Goal: Task Accomplishment & Management: Complete application form

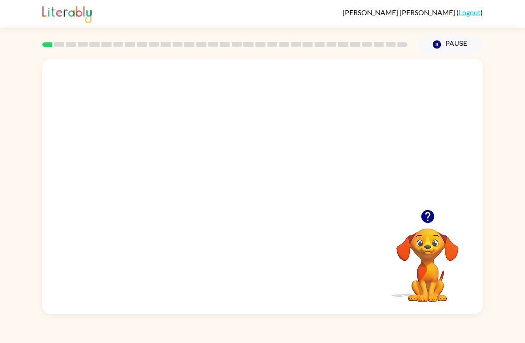
click at [243, 129] on video "Your browser must support playing .mp4 files to use Literably. Please try using…" at bounding box center [262, 134] width 441 height 151
click at [265, 195] on div at bounding box center [262, 191] width 57 height 32
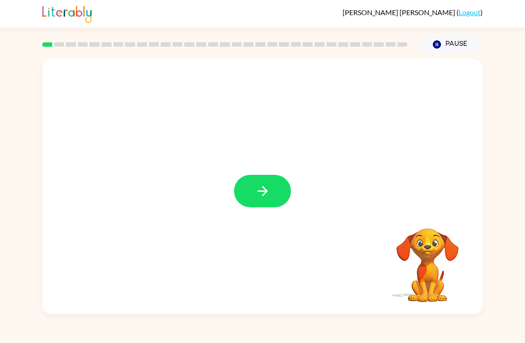
click at [266, 199] on icon "button" at bounding box center [263, 191] width 16 height 16
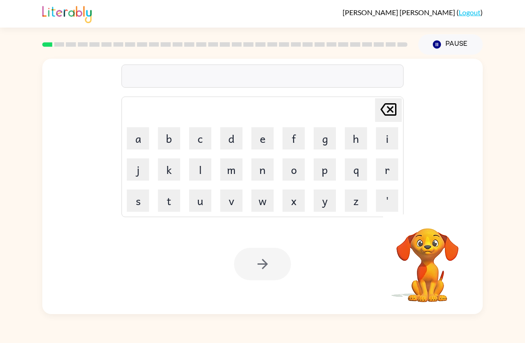
click at [236, 142] on button "d" at bounding box center [231, 138] width 22 height 22
click at [299, 171] on button "o" at bounding box center [294, 169] width 22 height 22
click at [390, 112] on icon "Delete Delete last character input" at bounding box center [388, 109] width 21 height 21
click at [389, 111] on icon at bounding box center [389, 109] width 16 height 12
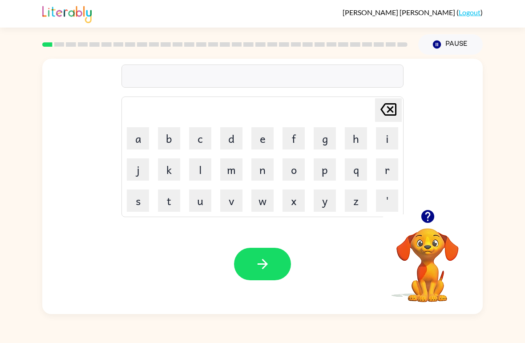
click at [284, 170] on button "o" at bounding box center [294, 169] width 22 height 22
click at [387, 174] on button "r" at bounding box center [387, 169] width 22 height 22
click at [231, 131] on button "d" at bounding box center [231, 138] width 22 height 22
click at [259, 144] on button "e" at bounding box center [262, 138] width 22 height 22
click at [377, 164] on button "r" at bounding box center [387, 169] width 22 height 22
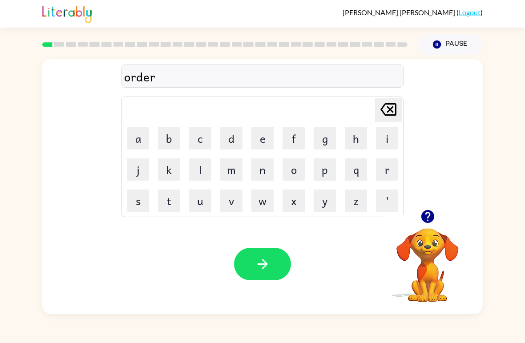
click at [254, 258] on button "button" at bounding box center [262, 264] width 57 height 32
click at [195, 143] on button "c" at bounding box center [200, 138] width 22 height 22
click at [298, 170] on button "o" at bounding box center [294, 169] width 22 height 22
click at [192, 206] on button "u" at bounding box center [200, 201] width 22 height 22
click at [266, 169] on button "n" at bounding box center [262, 169] width 22 height 22
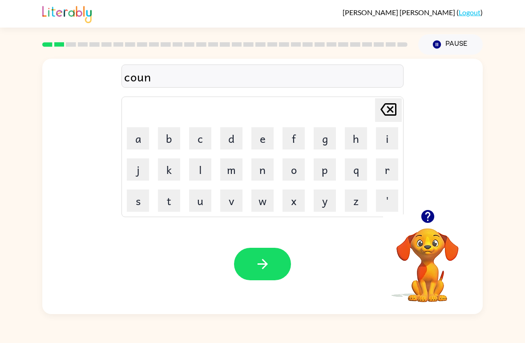
click at [163, 204] on button "t" at bounding box center [169, 201] width 22 height 22
click at [243, 266] on button "button" at bounding box center [262, 264] width 57 height 32
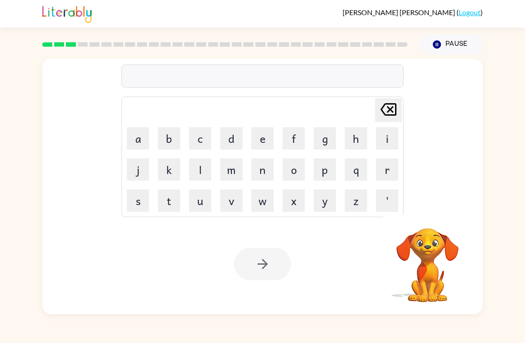
click at [246, 267] on div at bounding box center [262, 264] width 57 height 32
click at [204, 174] on button "l" at bounding box center [200, 169] width 22 height 22
click at [296, 171] on button "o" at bounding box center [294, 169] width 22 height 22
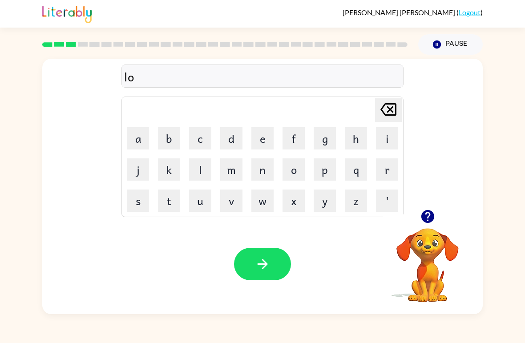
click at [210, 129] on button "c" at bounding box center [200, 138] width 22 height 22
click at [133, 142] on button "a" at bounding box center [138, 138] width 22 height 22
click at [178, 198] on button "t" at bounding box center [169, 201] width 22 height 22
click at [260, 140] on button "e" at bounding box center [262, 138] width 22 height 22
click at [267, 258] on icon "button" at bounding box center [263, 264] width 16 height 16
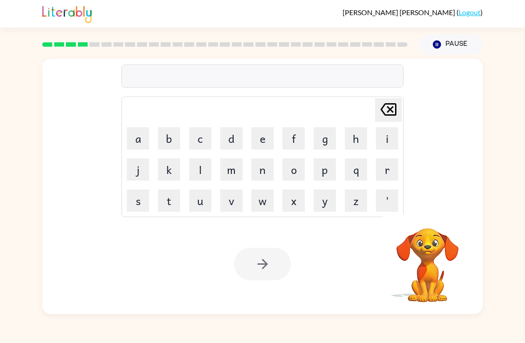
click at [173, 199] on button "t" at bounding box center [169, 201] width 22 height 22
click at [271, 211] on button "w" at bounding box center [262, 201] width 22 height 22
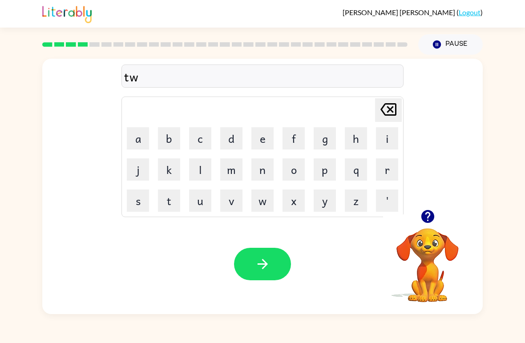
click at [392, 147] on button "i" at bounding box center [387, 138] width 22 height 22
click at [269, 170] on button "n" at bounding box center [262, 169] width 22 height 22
click at [276, 265] on button "button" at bounding box center [262, 264] width 57 height 32
click at [261, 171] on button "n" at bounding box center [262, 169] width 22 height 22
click at [259, 135] on button "e" at bounding box center [262, 138] width 22 height 22
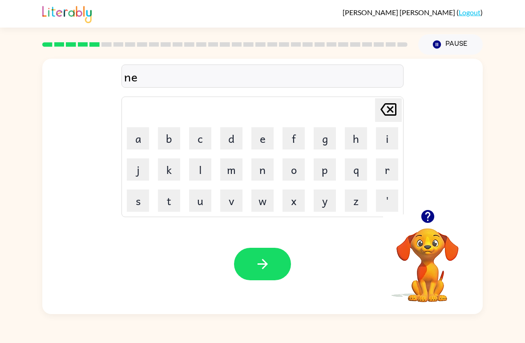
click at [143, 137] on button "a" at bounding box center [138, 138] width 22 height 22
click at [385, 168] on button "r" at bounding box center [387, 169] width 22 height 22
click at [194, 176] on button "l" at bounding box center [200, 169] width 22 height 22
click at [332, 200] on button "y" at bounding box center [325, 201] width 22 height 22
click at [257, 263] on icon "button" at bounding box center [263, 264] width 16 height 16
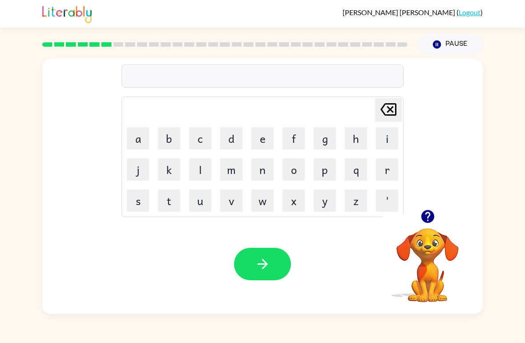
click at [235, 138] on button "d" at bounding box center [231, 138] width 22 height 22
click at [389, 114] on icon "Delete Delete last character input" at bounding box center [388, 109] width 21 height 21
click at [178, 132] on button "b" at bounding box center [169, 138] width 22 height 22
click at [256, 122] on table "Delete Delete last character input a b c d e f g h i j k l m n o p q r s t u v …" at bounding box center [262, 157] width 281 height 120
click at [263, 142] on button "e" at bounding box center [262, 138] width 22 height 22
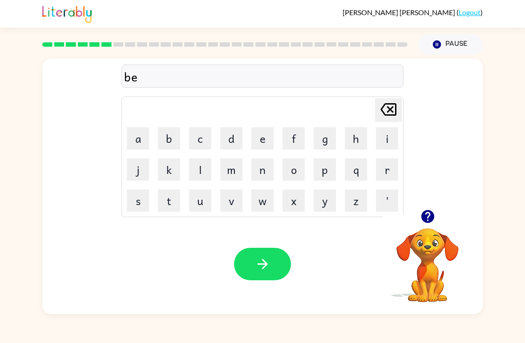
click at [354, 131] on button "h" at bounding box center [356, 138] width 22 height 22
click at [392, 136] on button "i" at bounding box center [387, 138] width 22 height 22
click at [271, 165] on button "n" at bounding box center [262, 169] width 22 height 22
click at [228, 138] on button "d" at bounding box center [231, 138] width 22 height 22
click at [278, 256] on button "button" at bounding box center [262, 264] width 57 height 32
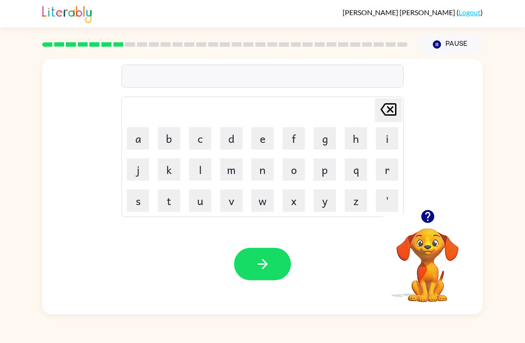
click at [438, 213] on button "button" at bounding box center [428, 216] width 23 height 23
click at [169, 203] on button "t" at bounding box center [169, 201] width 22 height 22
click at [388, 174] on button "r" at bounding box center [387, 169] width 22 height 22
click at [378, 139] on button "i" at bounding box center [387, 138] width 22 height 22
click at [201, 139] on button "c" at bounding box center [200, 138] width 22 height 22
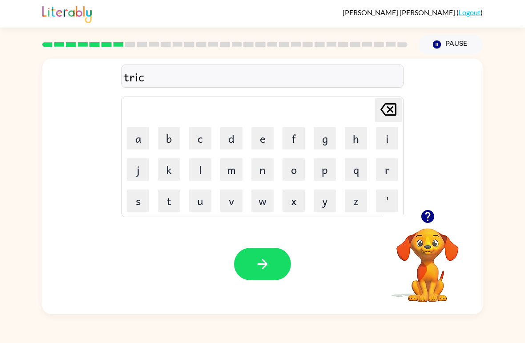
click at [176, 171] on button "k" at bounding box center [169, 169] width 22 height 22
click at [193, 178] on button "l" at bounding box center [200, 169] width 22 height 22
click at [260, 129] on button "e" at bounding box center [262, 138] width 22 height 22
click at [253, 261] on button "button" at bounding box center [262, 264] width 57 height 32
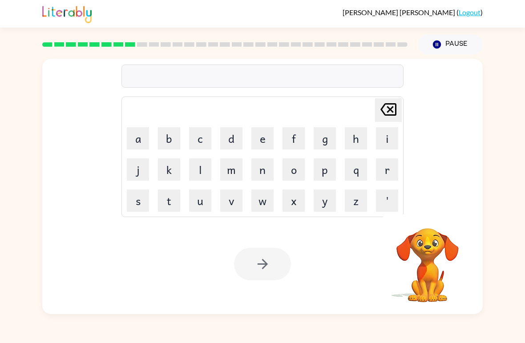
click at [236, 168] on button "m" at bounding box center [231, 169] width 22 height 22
click at [393, 147] on button "i" at bounding box center [387, 138] width 22 height 22
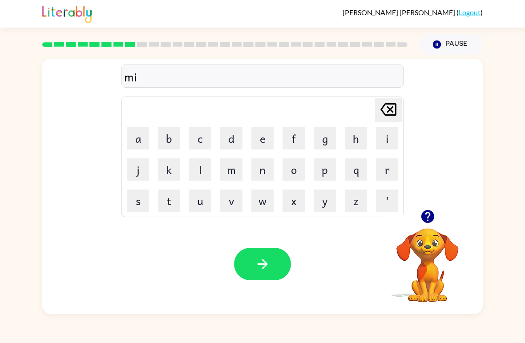
click at [376, 178] on button "r" at bounding box center [387, 169] width 22 height 22
click at [146, 144] on button "a" at bounding box center [138, 138] width 22 height 22
click at [208, 135] on button "c" at bounding box center [200, 138] width 22 height 22
click at [201, 187] on td "u" at bounding box center [200, 201] width 30 height 30
click at [207, 170] on button "l" at bounding box center [200, 169] width 22 height 22
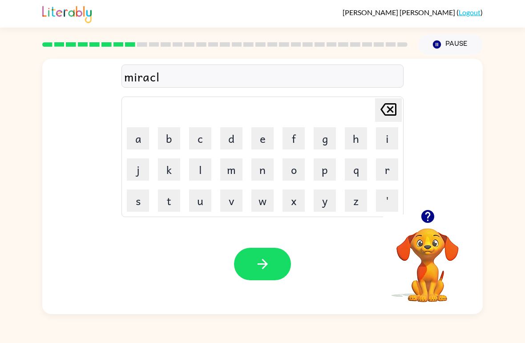
click at [259, 136] on button "e" at bounding box center [262, 138] width 22 height 22
click at [274, 261] on button "button" at bounding box center [262, 264] width 57 height 32
click at [258, 166] on button "n" at bounding box center [262, 169] width 22 height 22
click at [385, 140] on button "i" at bounding box center [387, 138] width 22 height 22
click at [235, 170] on button "m" at bounding box center [231, 169] width 22 height 22
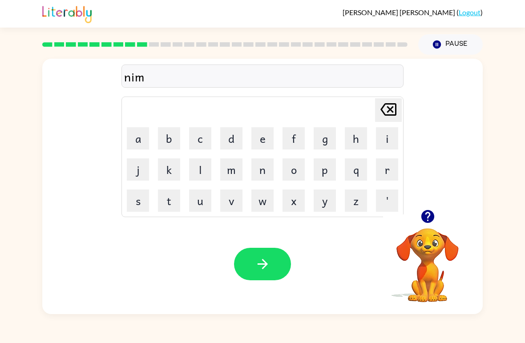
click at [176, 139] on button "b" at bounding box center [169, 138] width 22 height 22
click at [204, 171] on button "l" at bounding box center [200, 169] width 22 height 22
click at [266, 139] on button "e" at bounding box center [262, 138] width 22 height 22
click at [277, 263] on button "button" at bounding box center [262, 264] width 57 height 32
click at [197, 207] on button "u" at bounding box center [200, 201] width 22 height 22
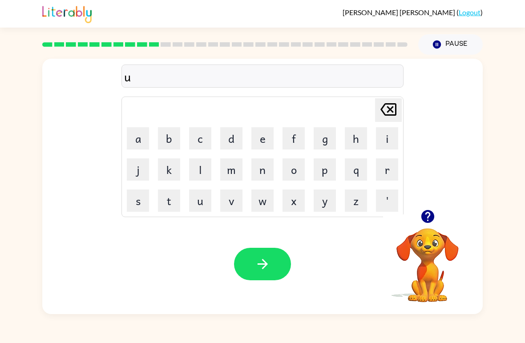
click at [260, 175] on button "n" at bounding box center [262, 169] width 22 height 22
click at [288, 139] on button "f" at bounding box center [294, 138] width 22 height 22
click at [301, 168] on button "o" at bounding box center [294, 169] width 22 height 22
click at [194, 169] on button "l" at bounding box center [200, 169] width 22 height 22
click at [236, 137] on button "d" at bounding box center [231, 138] width 22 height 22
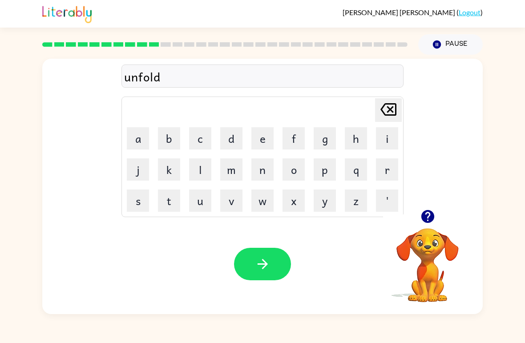
click at [267, 280] on button "button" at bounding box center [262, 264] width 57 height 32
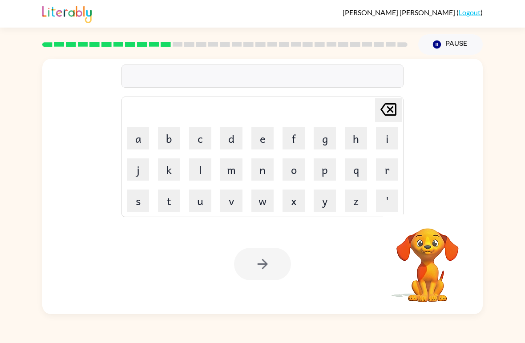
click at [242, 193] on button "v" at bounding box center [231, 201] width 22 height 22
click at [288, 172] on button "o" at bounding box center [294, 169] width 22 height 22
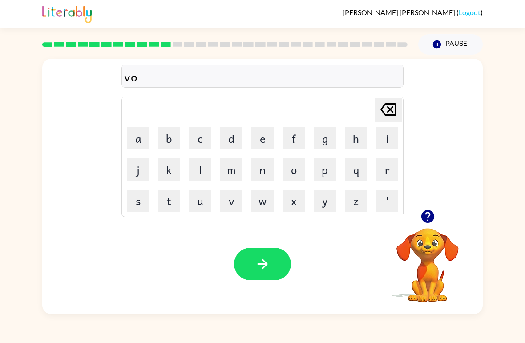
click at [160, 202] on button "t" at bounding box center [169, 201] width 22 height 22
click at [264, 136] on button "e" at bounding box center [262, 138] width 22 height 22
click at [261, 266] on icon "button" at bounding box center [263, 264] width 16 height 16
click at [263, 247] on div "Your browser must support playing .mp4 files to use Literably. Please try using…" at bounding box center [262, 264] width 441 height 100
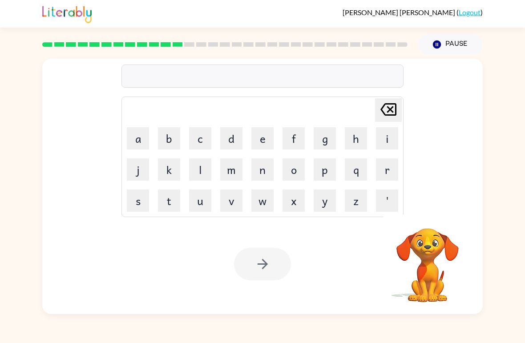
click at [174, 139] on button "b" at bounding box center [169, 138] width 22 height 22
click at [261, 141] on button "e" at bounding box center [262, 138] width 22 height 22
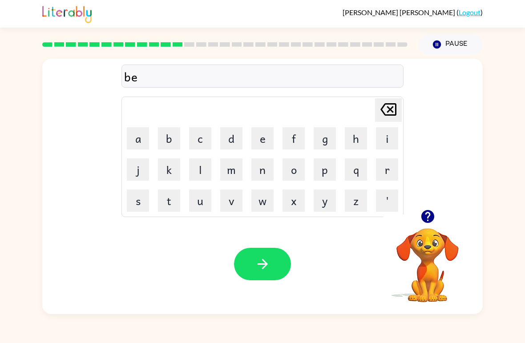
click at [223, 144] on button "d" at bounding box center [231, 138] width 22 height 22
click at [383, 200] on button "'" at bounding box center [387, 201] width 22 height 22
click at [390, 113] on icon "Delete Delete last character input" at bounding box center [388, 109] width 21 height 21
click at [340, 231] on div "Your browser must support playing .mp4 files to use Literably. Please try using…" at bounding box center [262, 264] width 441 height 100
click at [433, 212] on icon "button" at bounding box center [428, 217] width 16 height 16
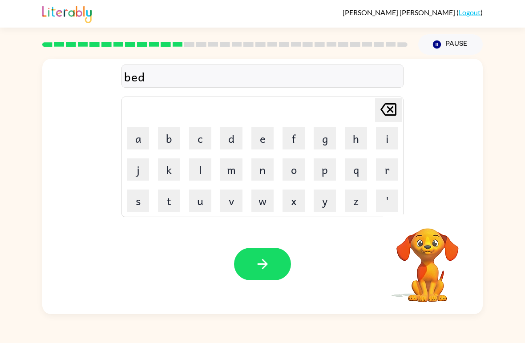
click at [427, 217] on video "Your browser must support playing .mp4 files to use Literably. Please try using…" at bounding box center [427, 259] width 89 height 89
click at [328, 237] on div "Your browser must support playing .mp4 files to use Literably. Please try using…" at bounding box center [262, 264] width 441 height 100
click at [297, 235] on div "Your browser must support playing .mp4 files to use Literably. Please try using…" at bounding box center [262, 264] width 441 height 100
click at [212, 238] on div "Your browser must support playing .mp4 files to use Literably. Please try using…" at bounding box center [262, 264] width 441 height 100
click at [373, 70] on div "bed" at bounding box center [262, 76] width 277 height 19
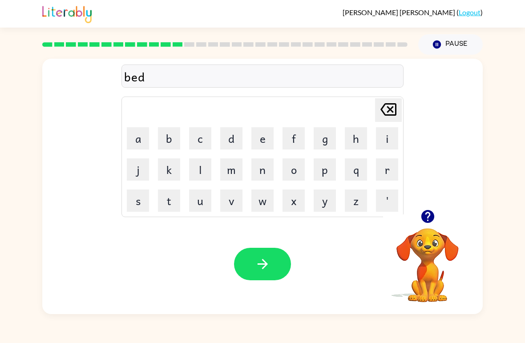
click at [332, 80] on div "bed" at bounding box center [262, 76] width 277 height 19
click at [392, 210] on div at bounding box center [427, 216] width 89 height 23
click at [382, 205] on button "'" at bounding box center [387, 201] width 22 height 22
click at [389, 103] on icon "Delete Delete last character input" at bounding box center [388, 109] width 21 height 21
click at [172, 197] on button "t" at bounding box center [169, 201] width 22 height 22
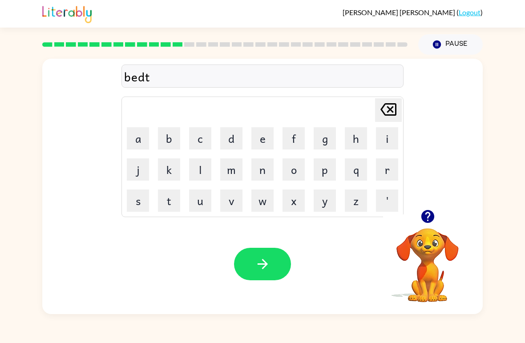
click at [391, 138] on button "i" at bounding box center [387, 138] width 22 height 22
click at [266, 178] on button "n" at bounding box center [262, 169] width 22 height 22
click at [398, 118] on icon "Delete Delete last character input" at bounding box center [388, 109] width 21 height 21
click at [239, 175] on button "m" at bounding box center [231, 169] width 22 height 22
click at [263, 138] on button "e" at bounding box center [262, 138] width 22 height 22
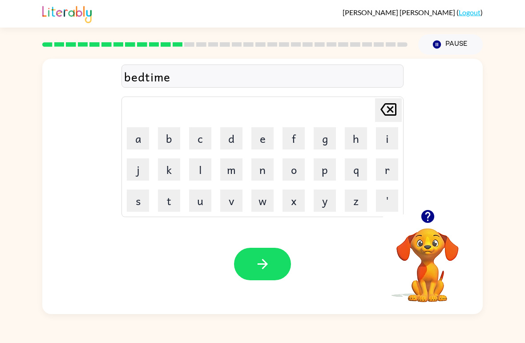
click at [272, 267] on button "button" at bounding box center [262, 264] width 57 height 32
click at [387, 145] on button "i" at bounding box center [387, 138] width 22 height 22
click at [391, 113] on icon "Delete Delete last character input" at bounding box center [388, 109] width 21 height 21
click at [295, 139] on button "f" at bounding box center [294, 138] width 22 height 22
click at [389, 142] on button "i" at bounding box center [387, 138] width 22 height 22
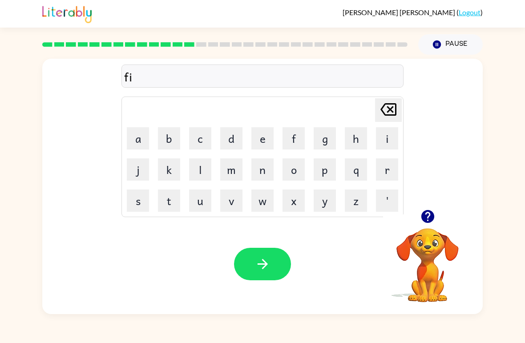
click at [163, 203] on button "t" at bounding box center [169, 201] width 22 height 22
click at [265, 163] on button "n" at bounding box center [262, 169] width 22 height 22
click at [261, 147] on button "e" at bounding box center [262, 138] width 22 height 22
click at [137, 190] on button "s" at bounding box center [138, 201] width 22 height 22
click at [136, 190] on button "s" at bounding box center [138, 201] width 22 height 22
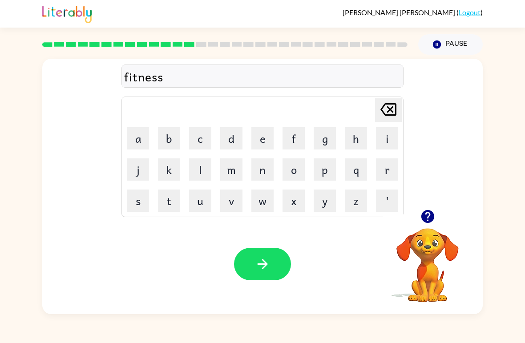
click at [286, 267] on button "button" at bounding box center [262, 264] width 57 height 32
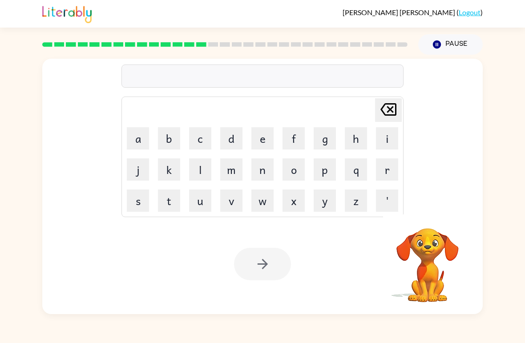
click at [229, 144] on button "d" at bounding box center [231, 138] width 22 height 22
click at [253, 148] on button "e" at bounding box center [262, 138] width 22 height 22
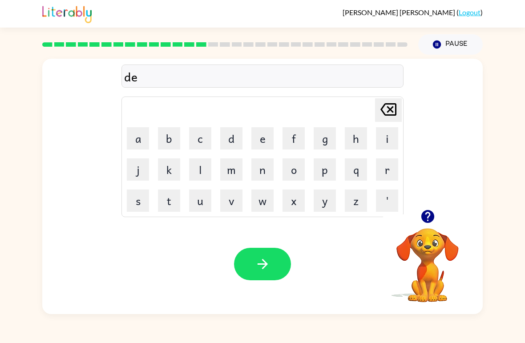
click at [205, 170] on button "l" at bounding box center [200, 169] width 22 height 22
click at [140, 149] on button "a" at bounding box center [138, 138] width 22 height 22
click at [312, 214] on td "y" at bounding box center [325, 201] width 30 height 30
click at [327, 192] on button "y" at bounding box center [325, 201] width 22 height 22
click at [262, 270] on icon "button" at bounding box center [263, 264] width 16 height 16
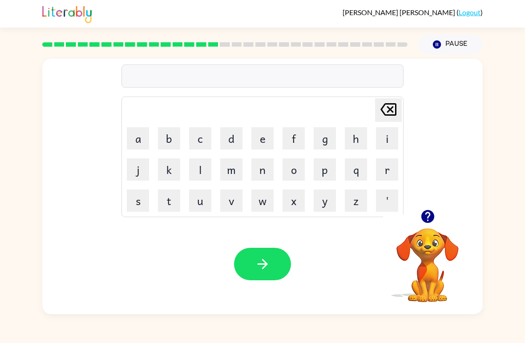
click at [166, 205] on button "t" at bounding box center [169, 201] width 22 height 22
click at [257, 147] on button "e" at bounding box center [262, 138] width 22 height 22
click at [365, 179] on button "q" at bounding box center [356, 169] width 22 height 22
click at [390, 104] on icon at bounding box center [389, 109] width 16 height 12
click at [383, 176] on button "r" at bounding box center [387, 169] width 22 height 22
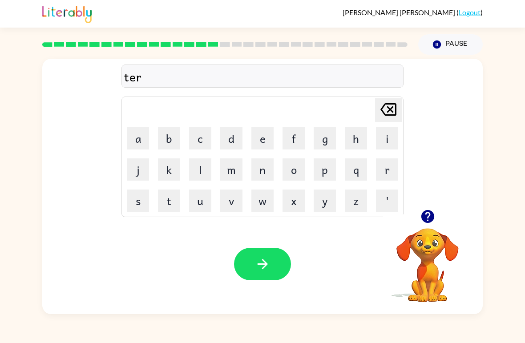
click at [229, 172] on button "m" at bounding box center [231, 169] width 22 height 22
click at [262, 258] on icon "button" at bounding box center [263, 264] width 16 height 16
click at [429, 216] on icon "button" at bounding box center [428, 217] width 16 height 16
click at [148, 193] on button "s" at bounding box center [138, 201] width 22 height 22
click at [271, 132] on button "e" at bounding box center [262, 138] width 22 height 22
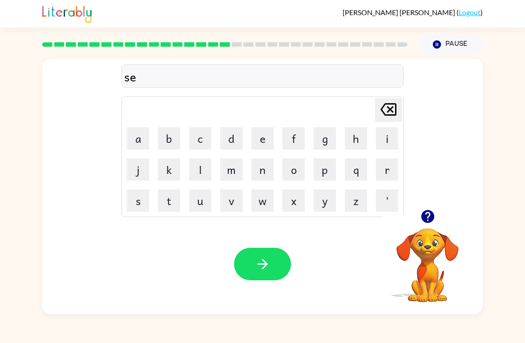
click at [165, 207] on button "t" at bounding box center [169, 201] width 22 height 22
click at [272, 280] on button "button" at bounding box center [262, 264] width 57 height 32
click at [275, 283] on div "Your browser must support playing .mp4 files to use Literably. Please try using…" at bounding box center [262, 264] width 441 height 100
click at [170, 140] on button "b" at bounding box center [169, 138] width 22 height 22
click at [382, 170] on button "r" at bounding box center [387, 169] width 22 height 22
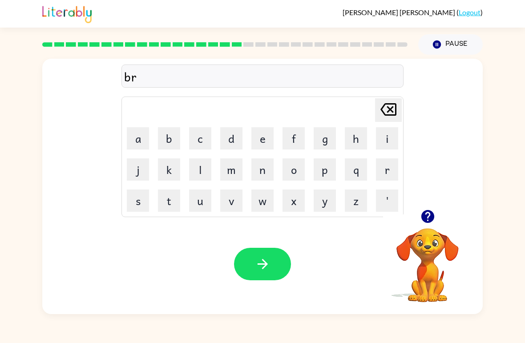
click at [389, 137] on button "i" at bounding box center [387, 138] width 22 height 22
click at [233, 171] on button "m" at bounding box center [231, 169] width 22 height 22
click at [233, 170] on button "m" at bounding box center [231, 169] width 22 height 22
click at [387, 134] on button "i" at bounding box center [387, 138] width 22 height 22
click at [259, 172] on button "n" at bounding box center [262, 169] width 22 height 22
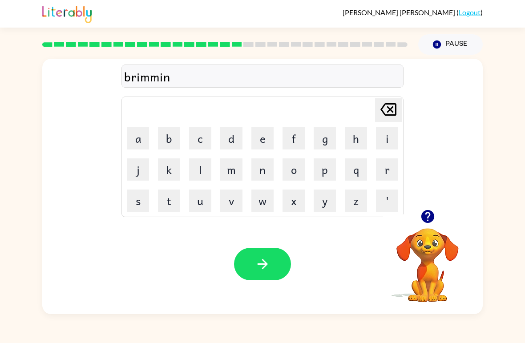
click at [328, 145] on button "g" at bounding box center [325, 138] width 22 height 22
click at [274, 259] on button "button" at bounding box center [262, 264] width 57 height 32
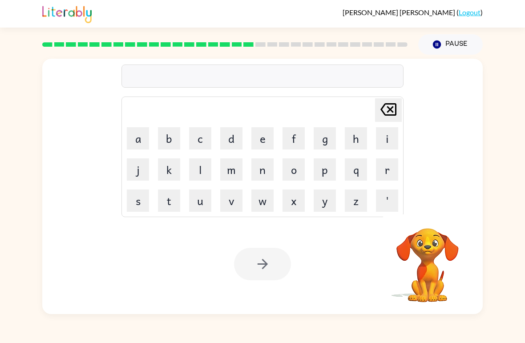
click at [320, 167] on button "p" at bounding box center [325, 169] width 22 height 22
click at [195, 169] on button "l" at bounding box center [200, 169] width 22 height 22
click at [138, 141] on button "a" at bounding box center [138, 138] width 22 height 22
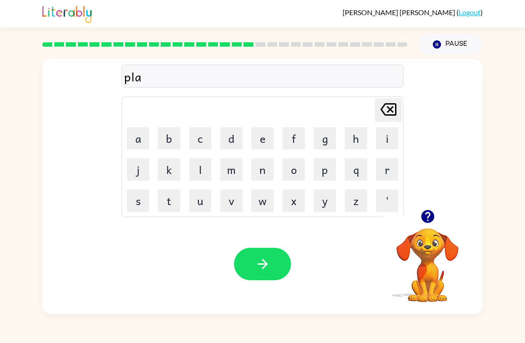
click at [146, 203] on button "s" at bounding box center [138, 201] width 22 height 22
click at [164, 211] on button "t" at bounding box center [169, 201] width 22 height 22
click at [398, 141] on button "i" at bounding box center [387, 138] width 22 height 22
click at [203, 139] on button "c" at bounding box center [200, 138] width 22 height 22
click at [275, 276] on button "button" at bounding box center [262, 264] width 57 height 32
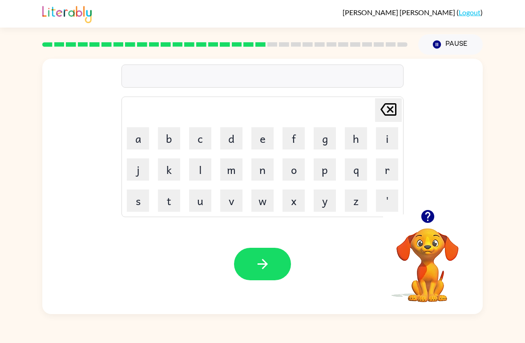
click at [242, 142] on button "d" at bounding box center [231, 138] width 22 height 22
click at [395, 137] on button "i" at bounding box center [387, 138] width 22 height 22
click at [137, 205] on button "s" at bounding box center [138, 201] width 22 height 22
click at [327, 170] on button "p" at bounding box center [325, 169] width 22 height 22
click at [202, 170] on button "l" at bounding box center [200, 169] width 22 height 22
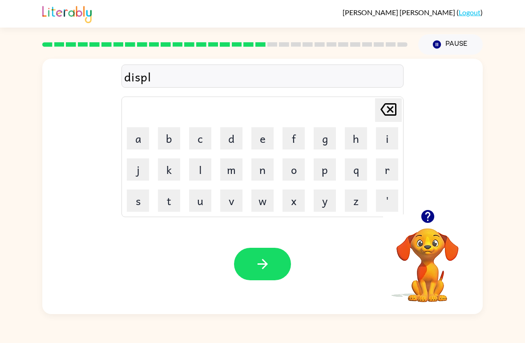
click at [139, 139] on button "a" at bounding box center [138, 138] width 22 height 22
click at [296, 206] on button "x" at bounding box center [294, 201] width 22 height 22
click at [385, 109] on icon "Delete Delete last character input" at bounding box center [388, 109] width 21 height 21
click at [324, 198] on button "y" at bounding box center [325, 201] width 22 height 22
click at [258, 267] on icon "button" at bounding box center [263, 264] width 16 height 16
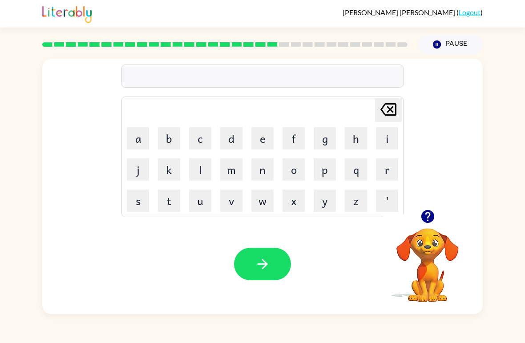
click at [426, 221] on icon "button" at bounding box center [427, 216] width 13 height 13
click at [228, 142] on button "d" at bounding box center [231, 138] width 22 height 22
click at [199, 203] on button "u" at bounding box center [200, 201] width 22 height 22
click at [134, 196] on button "s" at bounding box center [138, 201] width 22 height 22
click at [170, 204] on button "t" at bounding box center [169, 201] width 22 height 22
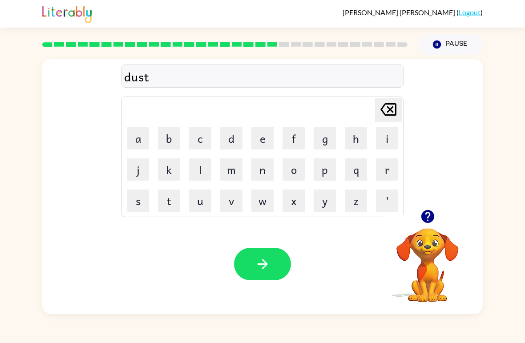
click at [263, 143] on button "e" at bounding box center [262, 138] width 22 height 22
click at [270, 133] on button "e" at bounding box center [262, 138] width 22 height 22
click at [391, 105] on icon "Delete Delete last character input" at bounding box center [388, 109] width 21 height 21
click at [230, 144] on button "d" at bounding box center [231, 138] width 22 height 22
click at [265, 267] on icon "button" at bounding box center [262, 264] width 10 height 10
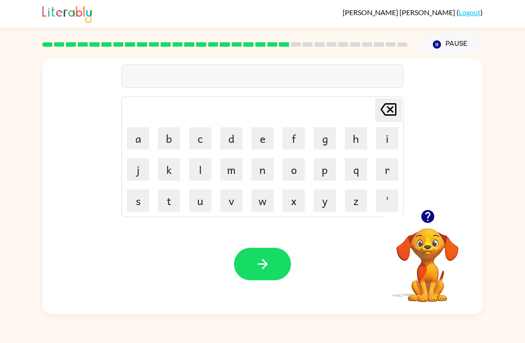
click at [198, 142] on button "c" at bounding box center [200, 138] width 22 height 22
click at [259, 133] on button "e" at bounding box center [262, 138] width 22 height 22
click at [263, 174] on button "n" at bounding box center [262, 169] width 22 height 22
click at [163, 207] on button "t" at bounding box center [169, 201] width 22 height 22
click at [259, 139] on button "e" at bounding box center [262, 138] width 22 height 22
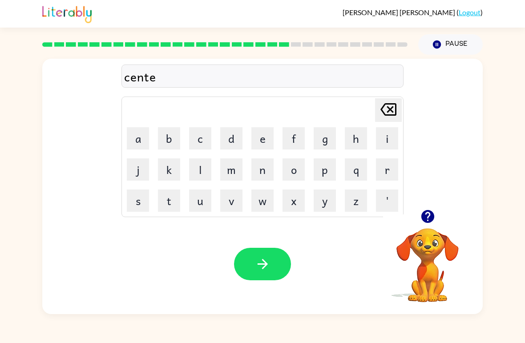
click at [330, 169] on button "p" at bounding box center [325, 169] width 22 height 22
click at [379, 144] on button "i" at bounding box center [387, 138] width 22 height 22
click at [240, 140] on button "d" at bounding box center [231, 138] width 22 height 22
click at [381, 113] on icon "Delete Delete last character input" at bounding box center [388, 109] width 21 height 21
click at [380, 113] on icon "Delete Delete last character input" at bounding box center [388, 109] width 21 height 21
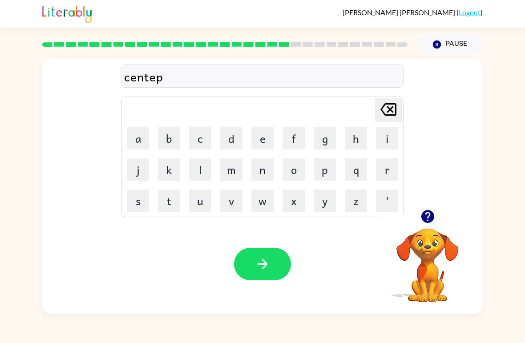
click at [266, 148] on button "e" at bounding box center [262, 138] width 22 height 22
click at [393, 114] on icon "Delete Delete last character input" at bounding box center [388, 109] width 21 height 21
click at [391, 144] on button "i" at bounding box center [387, 138] width 22 height 22
click at [235, 146] on button "d" at bounding box center [231, 138] width 22 height 22
click at [268, 141] on button "e" at bounding box center [262, 138] width 22 height 22
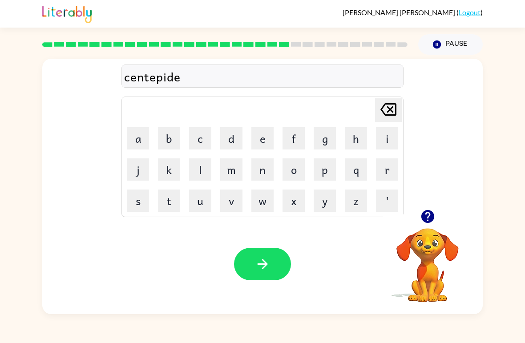
click at [386, 118] on icon "Delete Delete last character input" at bounding box center [388, 109] width 21 height 21
click at [265, 157] on td "n" at bounding box center [262, 169] width 30 height 30
click at [271, 134] on button "e" at bounding box center [262, 138] width 22 height 22
click at [274, 253] on button "button" at bounding box center [262, 264] width 57 height 32
click at [386, 135] on button "i" at bounding box center [387, 138] width 22 height 22
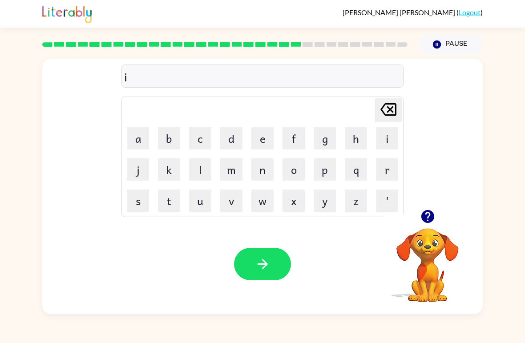
click at [388, 107] on icon at bounding box center [389, 109] width 16 height 12
click at [387, 174] on button "r" at bounding box center [387, 169] width 22 height 22
click at [138, 139] on button "a" at bounding box center [138, 138] width 22 height 22
click at [380, 143] on button "i" at bounding box center [387, 138] width 22 height 22
click at [259, 171] on button "n" at bounding box center [262, 169] width 22 height 22
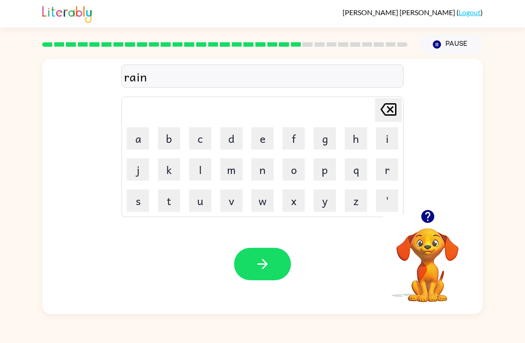
click at [204, 142] on button "c" at bounding box center [200, 138] width 22 height 22
click at [296, 174] on button "o" at bounding box center [294, 169] width 22 height 22
click at [132, 148] on button "a" at bounding box center [138, 138] width 22 height 22
click at [172, 205] on button "t" at bounding box center [169, 201] width 22 height 22
click at [263, 258] on icon "button" at bounding box center [263, 264] width 16 height 16
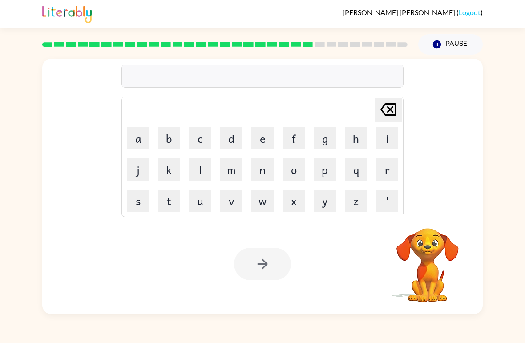
click at [228, 179] on button "m" at bounding box center [231, 169] width 22 height 22
click at [144, 140] on button "a" at bounding box center [138, 138] width 22 height 22
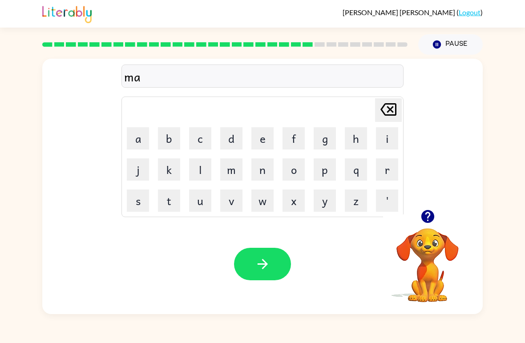
click at [383, 175] on button "r" at bounding box center [387, 169] width 22 height 22
click at [168, 171] on button "k" at bounding box center [169, 169] width 22 height 22
click at [265, 138] on button "e" at bounding box center [262, 138] width 22 height 22
click at [384, 174] on button "r" at bounding box center [387, 169] width 22 height 22
click at [272, 275] on button "button" at bounding box center [262, 264] width 57 height 32
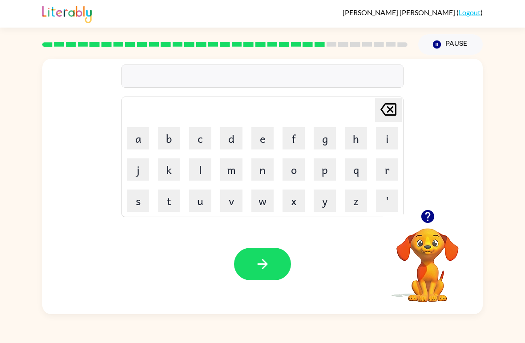
click at [141, 139] on button "a" at bounding box center [138, 138] width 22 height 22
click at [229, 142] on button "d" at bounding box center [231, 138] width 22 height 22
click at [235, 205] on button "v" at bounding box center [231, 201] width 22 height 22
click at [143, 134] on button "a" at bounding box center [138, 138] width 22 height 22
click at [263, 178] on button "n" at bounding box center [262, 169] width 22 height 22
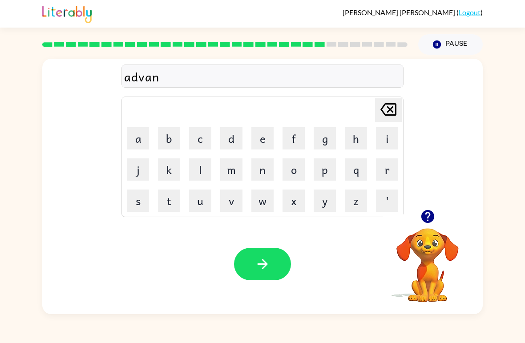
click at [197, 142] on button "c" at bounding box center [200, 138] width 22 height 22
click at [384, 138] on button "i" at bounding box center [387, 138] width 22 height 22
click at [271, 169] on button "n" at bounding box center [262, 169] width 22 height 22
click at [326, 141] on button "g" at bounding box center [325, 138] width 22 height 22
click at [272, 259] on button "button" at bounding box center [262, 264] width 57 height 32
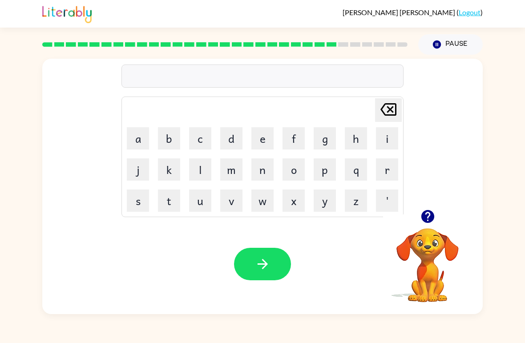
click at [323, 146] on button "g" at bounding box center [325, 138] width 22 height 22
click at [292, 176] on button "o" at bounding box center [294, 169] width 22 height 22
click at [174, 146] on button "b" at bounding box center [169, 138] width 22 height 22
click at [205, 166] on button "l" at bounding box center [200, 169] width 22 height 22
click at [382, 133] on button "i" at bounding box center [387, 138] width 22 height 22
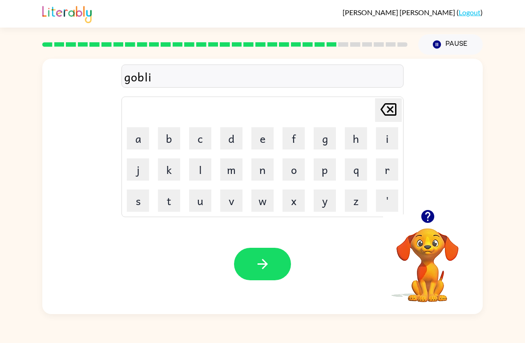
click at [264, 162] on button "n" at bounding box center [262, 169] width 22 height 22
click at [261, 260] on icon "button" at bounding box center [263, 264] width 16 height 16
click at [324, 138] on button "g" at bounding box center [325, 138] width 22 height 22
click at [297, 170] on button "o" at bounding box center [294, 169] width 22 height 22
click at [240, 203] on button "v" at bounding box center [231, 201] width 22 height 22
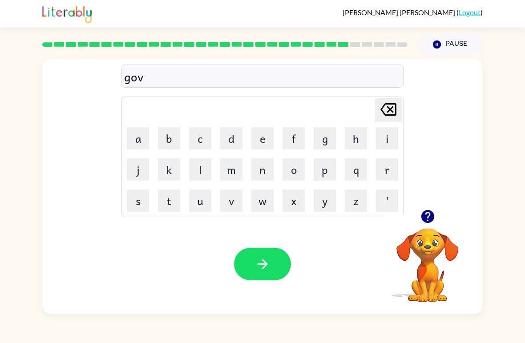
click at [270, 143] on button "e" at bounding box center [262, 138] width 22 height 22
click at [377, 169] on button "r" at bounding box center [387, 169] width 22 height 22
click at [261, 175] on button "n" at bounding box center [262, 169] width 22 height 22
click at [236, 170] on button "m" at bounding box center [231, 169] width 22 height 22
click at [264, 133] on button "e" at bounding box center [262, 138] width 22 height 22
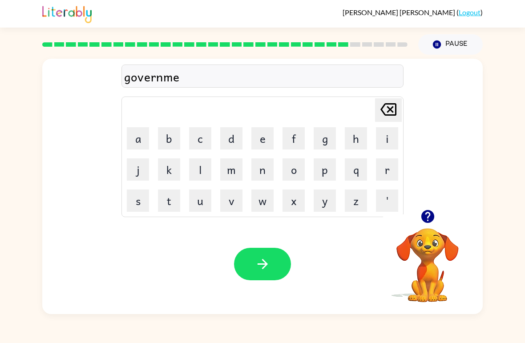
click at [273, 168] on button "n" at bounding box center [262, 169] width 22 height 22
click at [178, 201] on button "t" at bounding box center [169, 201] width 22 height 22
click at [263, 265] on icon "button" at bounding box center [262, 264] width 10 height 10
click at [129, 210] on button "s" at bounding box center [138, 201] width 22 height 22
click at [166, 199] on button "t" at bounding box center [169, 201] width 22 height 22
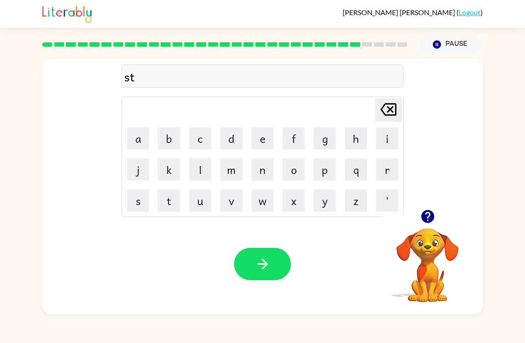
click at [134, 138] on button "a" at bounding box center [138, 138] width 22 height 22
click at [388, 112] on icon at bounding box center [389, 109] width 16 height 12
click at [384, 164] on button "r" at bounding box center [387, 169] width 22 height 22
click at [133, 133] on button "a" at bounding box center [138, 138] width 22 height 22
click at [393, 137] on button "i" at bounding box center [387, 138] width 22 height 22
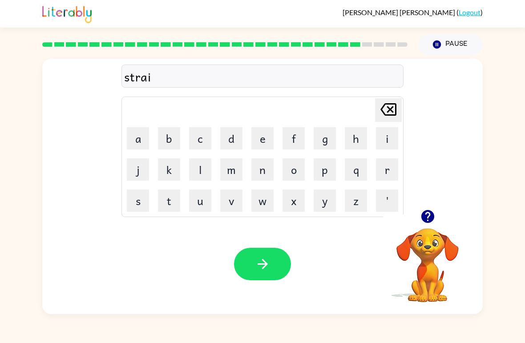
click at [261, 162] on button "n" at bounding box center [262, 169] width 22 height 22
click at [272, 259] on button "button" at bounding box center [262, 264] width 57 height 32
click at [143, 203] on button "s" at bounding box center [138, 201] width 22 height 22
click at [362, 141] on button "h" at bounding box center [356, 138] width 22 height 22
click at [143, 146] on button "a" at bounding box center [138, 138] width 22 height 22
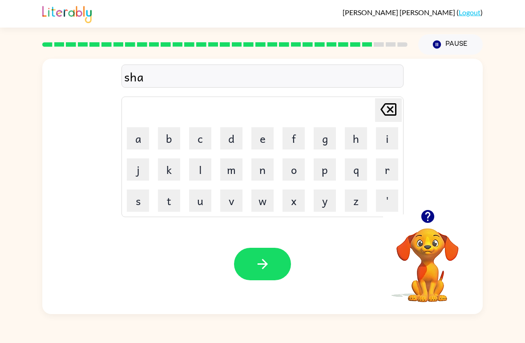
click at [327, 170] on button "p" at bounding box center [325, 169] width 22 height 22
click at [265, 143] on button "e" at bounding box center [262, 138] width 22 height 22
click at [234, 275] on div at bounding box center [262, 264] width 57 height 32
click at [285, 242] on div "Your browser must support playing .mp4 files to use Literably. Please try using…" at bounding box center [262, 264] width 441 height 100
click at [263, 263] on icon "button" at bounding box center [263, 264] width 16 height 16
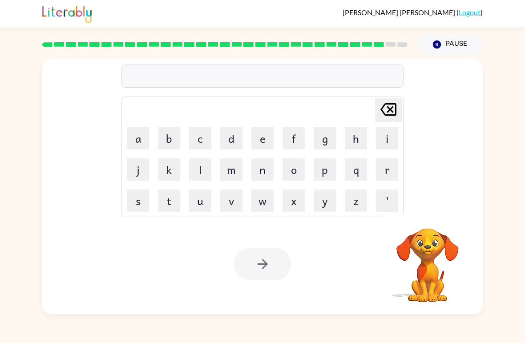
click at [263, 146] on button "e" at bounding box center [262, 138] width 22 height 22
click at [286, 210] on button "x" at bounding box center [294, 201] width 22 height 22
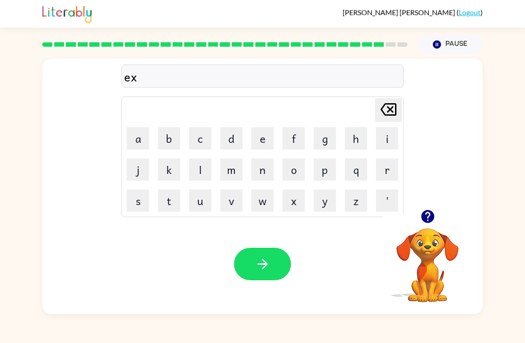
click at [296, 201] on button "x" at bounding box center [294, 201] width 22 height 22
click at [265, 146] on button "e" at bounding box center [262, 138] width 22 height 22
click at [389, 116] on icon at bounding box center [389, 109] width 16 height 12
click at [266, 135] on button "e" at bounding box center [262, 138] width 22 height 22
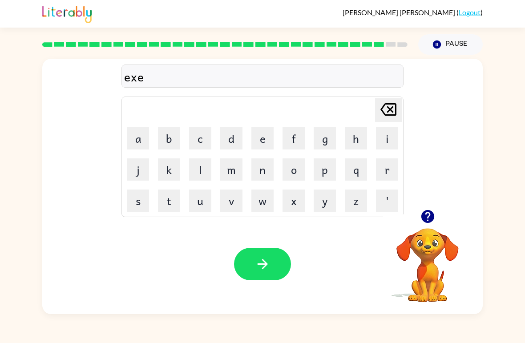
click at [203, 168] on button "l" at bounding box center [200, 169] width 22 height 22
click at [267, 140] on button "e" at bounding box center [262, 138] width 22 height 22
click at [255, 177] on button "n" at bounding box center [262, 169] width 22 height 22
click at [178, 209] on button "t" at bounding box center [169, 201] width 22 height 22
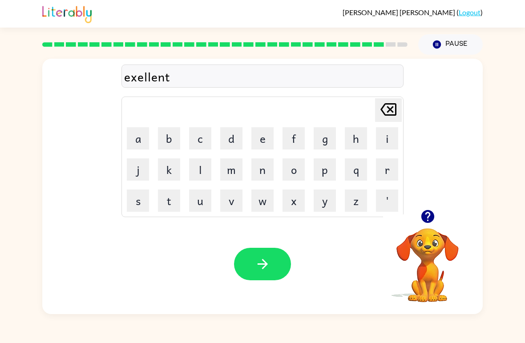
click at [258, 254] on button "button" at bounding box center [262, 264] width 57 height 32
click at [136, 172] on button "j" at bounding box center [138, 169] width 22 height 22
click at [138, 149] on button "a" at bounding box center [138, 138] width 22 height 22
click at [255, 199] on button "w" at bounding box center [262, 201] width 22 height 22
click at [163, 133] on button "b" at bounding box center [169, 138] width 22 height 22
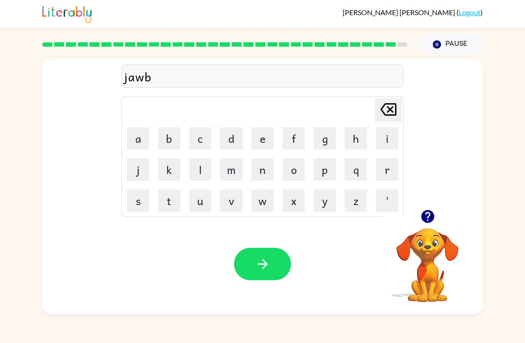
click at [381, 176] on button "r" at bounding box center [387, 169] width 22 height 22
click at [252, 145] on button "e" at bounding box center [262, 138] width 22 height 22
click at [140, 142] on button "a" at bounding box center [138, 138] width 22 height 22
click at [164, 179] on button "k" at bounding box center [169, 169] width 22 height 22
click at [255, 145] on button "e" at bounding box center [262, 138] width 22 height 22
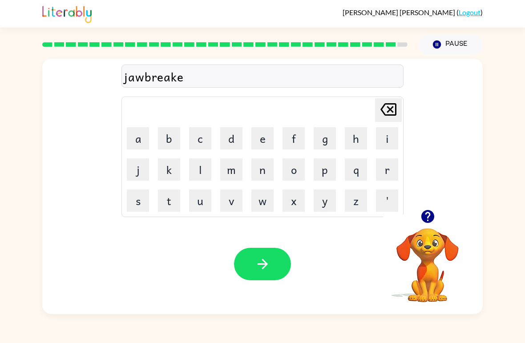
click at [389, 162] on button "r" at bounding box center [387, 169] width 22 height 22
click at [267, 247] on div "Your browser must support playing .mp4 files to use Literably. Please try using…" at bounding box center [262, 264] width 441 height 100
click at [261, 267] on icon "button" at bounding box center [263, 264] width 16 height 16
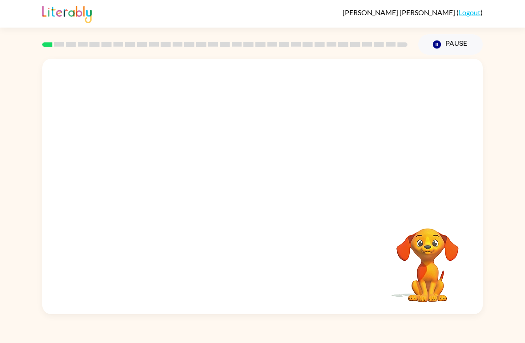
click at [149, 174] on video "Your browser must support playing .mp4 files to use Literably. Please try using…" at bounding box center [262, 134] width 441 height 151
click at [154, 176] on video "Your browser must support playing .mp4 files to use Literably. Please try using…" at bounding box center [262, 134] width 441 height 151
click at [158, 176] on video "Your browser must support playing .mp4 files to use Literably. Please try using…" at bounding box center [262, 134] width 441 height 151
click at [417, 340] on div "[PERSON_NAME] ( Logout ) Pause Pause Your browser must support playing .mp4 fil…" at bounding box center [262, 171] width 525 height 343
click at [372, 88] on video "Your browser must support playing .mp4 files to use Literably. Please try using…" at bounding box center [262, 134] width 441 height 151
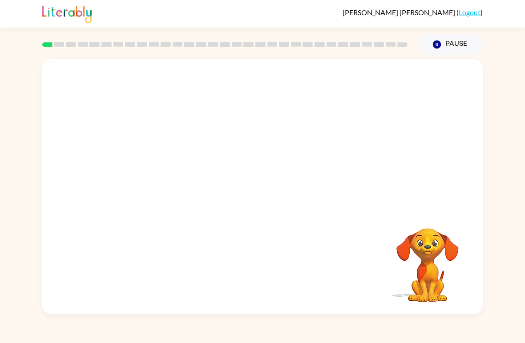
click at [168, 164] on video "Your browser must support playing .mp4 files to use Literably. Please try using…" at bounding box center [262, 134] width 441 height 151
click at [167, 164] on video "Your browser must support playing .mp4 files to use Literably. Please try using…" at bounding box center [262, 134] width 441 height 151
click at [183, 170] on video "Your browser must support playing .mp4 files to use Literably. Please try using…" at bounding box center [262, 134] width 441 height 151
click at [158, 177] on video "Your browser must support playing .mp4 files to use Literably. Please try using…" at bounding box center [262, 134] width 441 height 151
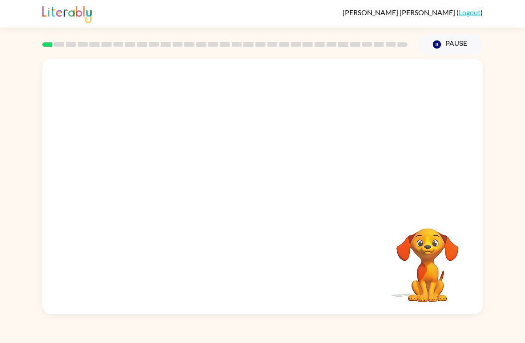
click at [173, 177] on video "Your browser must support playing .mp4 files to use Literably. Please try using…" at bounding box center [262, 134] width 441 height 151
click at [143, 207] on video "Your browser must support playing .mp4 files to use Literably. Please try using…" at bounding box center [262, 134] width 441 height 151
click at [156, 222] on div "Your browser must support playing .mp4 files to use Literably. Please try using…" at bounding box center [262, 186] width 441 height 255
click at [480, 41] on button "Pause Pause" at bounding box center [450, 44] width 65 height 20
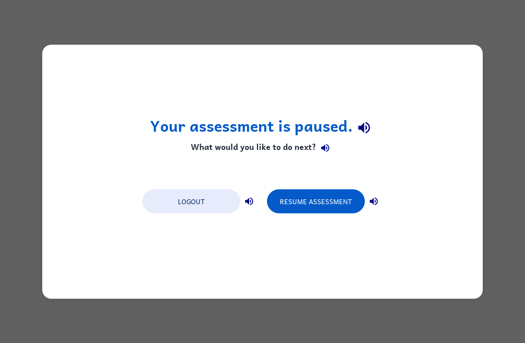
click at [480, 41] on div "Your assessment is paused. What would you like to do next? Logout Resume Assess…" at bounding box center [262, 171] width 525 height 343
click at [327, 190] on button "Resume Assessment" at bounding box center [316, 201] width 98 height 24
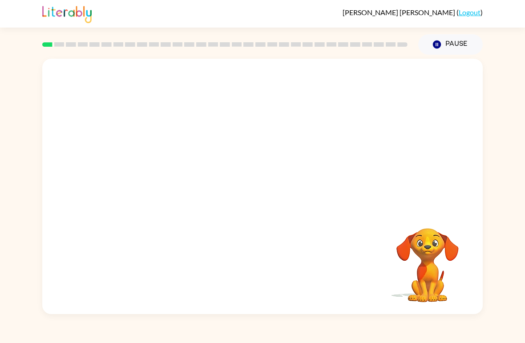
click at [468, 45] on button "Pause Pause" at bounding box center [450, 44] width 65 height 20
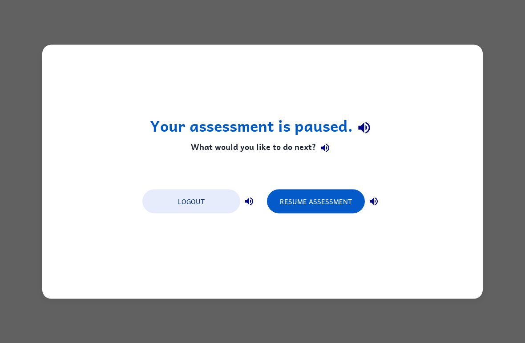
click at [515, 122] on div "Your assessment is paused. What would you like to do next? Logout Resume Assess…" at bounding box center [262, 171] width 525 height 343
click at [514, 131] on div "Your assessment is paused. What would you like to do next? Logout Resume Assess…" at bounding box center [262, 171] width 525 height 343
click at [324, 209] on button "Resume Assessment" at bounding box center [316, 201] width 98 height 24
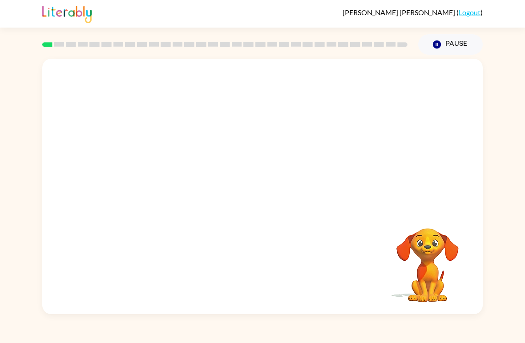
click at [158, 164] on video "Your browser must support playing .mp4 files to use Literably. Please try using…" at bounding box center [262, 134] width 441 height 151
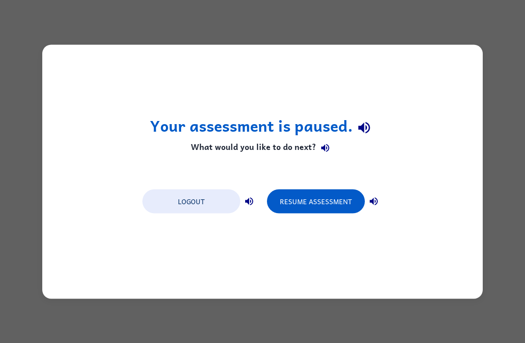
click at [455, 57] on div "Your assessment is paused. What would you like to do next? Logout Resume Assess…" at bounding box center [262, 172] width 441 height 254
click at [420, 61] on div "Your assessment is paused. What would you like to do next? Logout Resume Assess…" at bounding box center [262, 172] width 441 height 254
click at [521, 14] on div "Your assessment is paused. What would you like to do next? Logout Resume Assess…" at bounding box center [262, 171] width 525 height 343
click at [498, 9] on div "Your assessment is paused. What would you like to do next? Logout Resume Assess…" at bounding box center [262, 171] width 525 height 343
click at [328, 200] on button "Resume Assessment" at bounding box center [316, 201] width 98 height 24
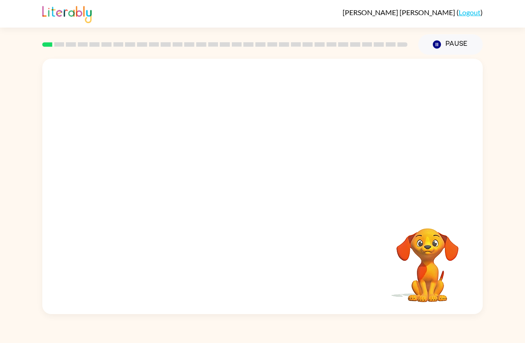
click at [56, 7] on img at bounding box center [66, 14] width 49 height 20
click at [401, 136] on div at bounding box center [262, 134] width 441 height 151
click at [150, 164] on video "Your browser must support playing .mp4 files to use Literably. Please try using…" at bounding box center [262, 134] width 441 height 151
click at [155, 163] on video "Your browser must support playing .mp4 files to use Literably. Please try using…" at bounding box center [262, 134] width 441 height 151
click at [138, 172] on video "Your browser must support playing .mp4 files to use Literably. Please try using…" at bounding box center [262, 134] width 441 height 151
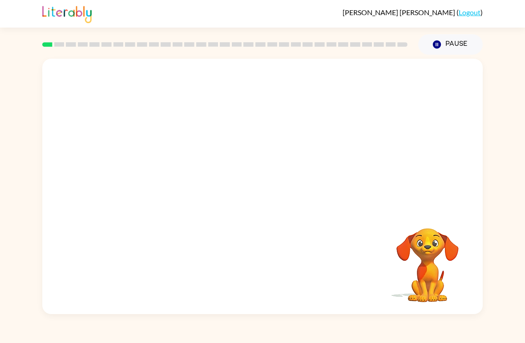
click at [166, 141] on video "Your browser must support playing .mp4 files to use Literably. Please try using…" at bounding box center [262, 134] width 441 height 151
click at [219, 94] on video "Your browser must support playing .mp4 files to use Literably. Please try using…" at bounding box center [262, 134] width 441 height 151
click at [266, 175] on button "button" at bounding box center [262, 191] width 57 height 32
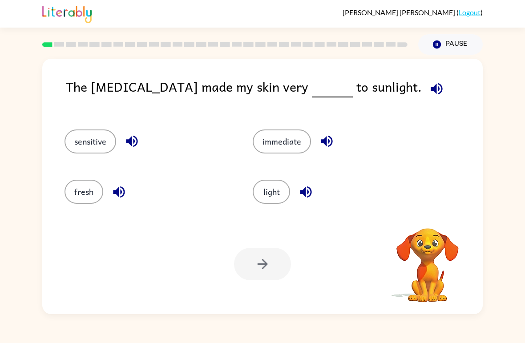
click at [225, 175] on div "fresh" at bounding box center [142, 188] width 188 height 50
click at [80, 182] on button "fresh" at bounding box center [84, 192] width 39 height 24
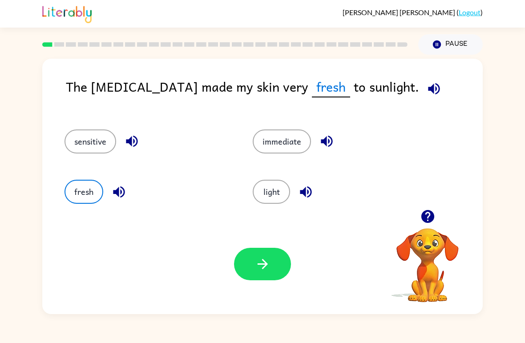
click at [70, 134] on button "sensitive" at bounding box center [91, 142] width 52 height 24
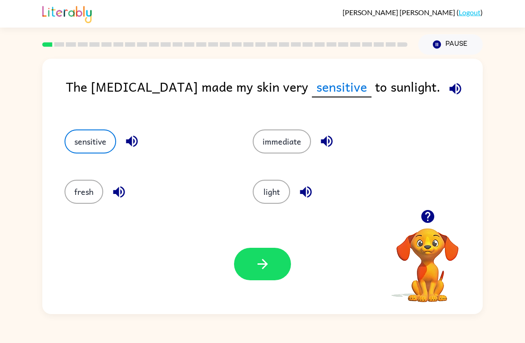
click at [285, 148] on button "immediate" at bounding box center [282, 142] width 58 height 24
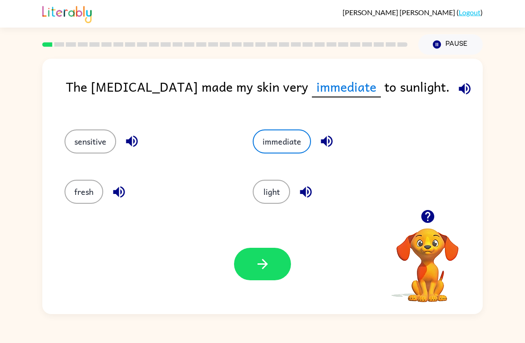
click at [88, 141] on button "sensitive" at bounding box center [91, 142] width 52 height 24
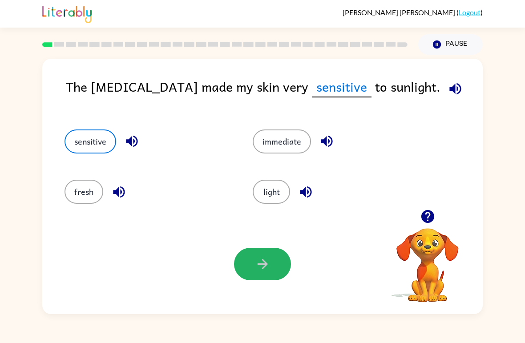
click at [288, 273] on button "button" at bounding box center [262, 264] width 57 height 32
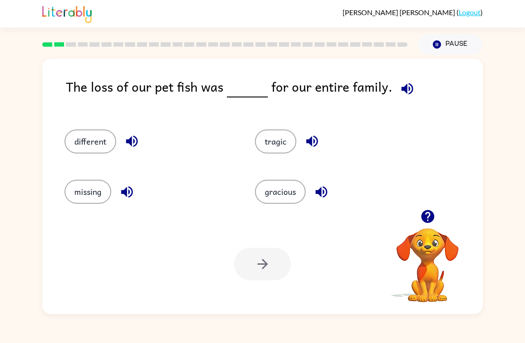
click at [271, 145] on button "tragic" at bounding box center [275, 142] width 41 height 24
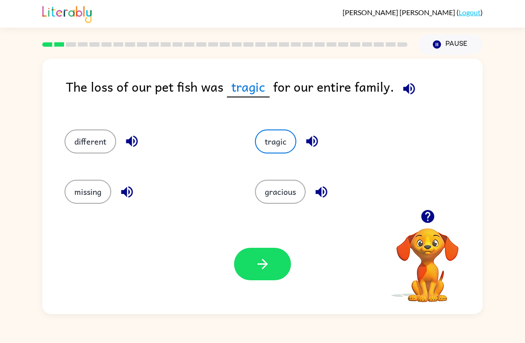
click at [271, 260] on button "button" at bounding box center [262, 264] width 57 height 32
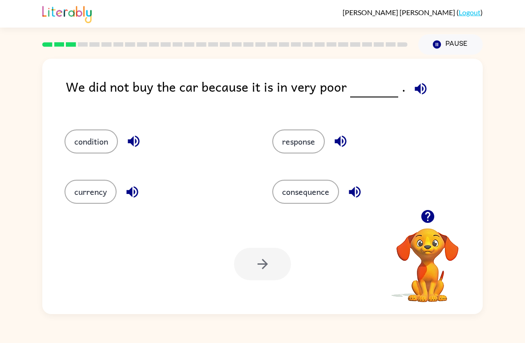
click at [89, 149] on button "condition" at bounding box center [91, 142] width 53 height 24
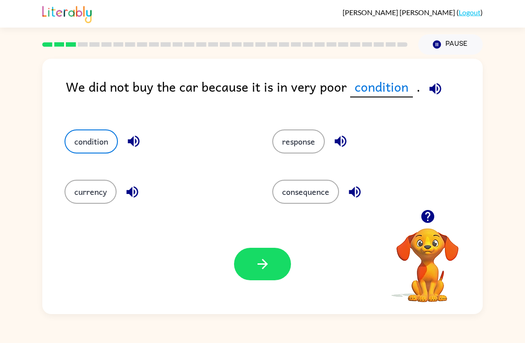
click at [263, 258] on icon "button" at bounding box center [263, 264] width 16 height 16
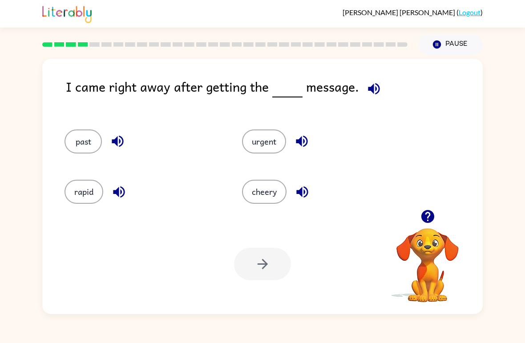
click at [265, 138] on button "urgent" at bounding box center [264, 142] width 44 height 24
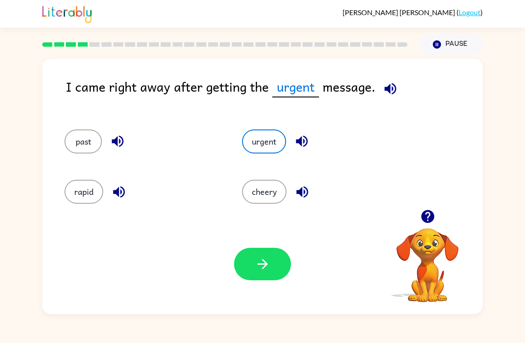
click at [272, 276] on button "button" at bounding box center [262, 264] width 57 height 32
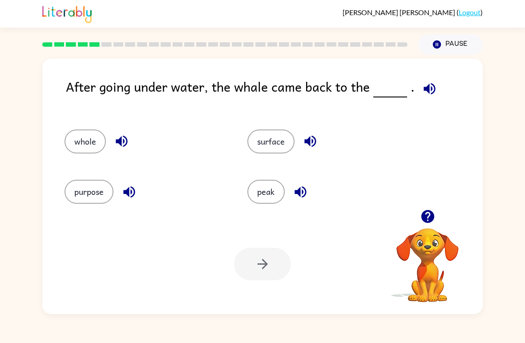
click at [273, 140] on button "surface" at bounding box center [270, 142] width 47 height 24
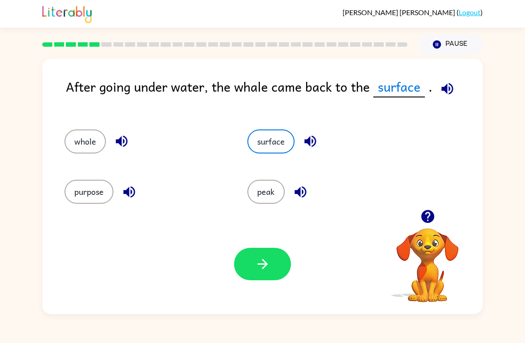
click at [248, 264] on button "button" at bounding box center [262, 264] width 57 height 32
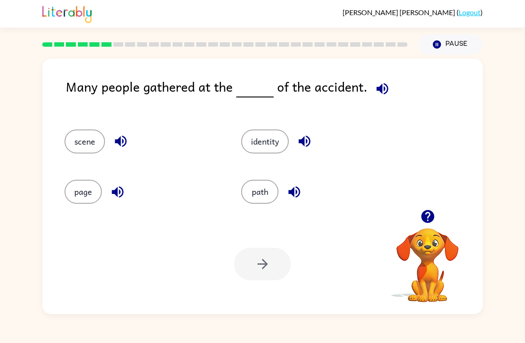
click at [81, 133] on button "scene" at bounding box center [85, 142] width 41 height 24
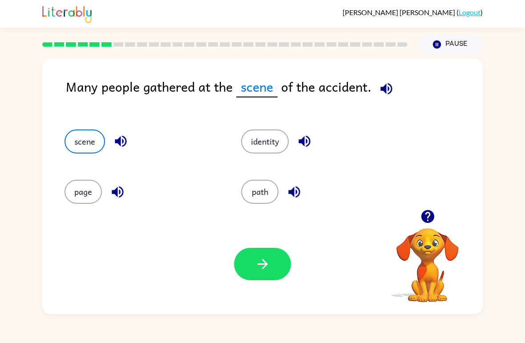
click at [262, 246] on div "Your browser must support playing .mp4 files to use Literably. Please try using…" at bounding box center [262, 264] width 441 height 100
click at [269, 266] on icon "button" at bounding box center [263, 264] width 16 height 16
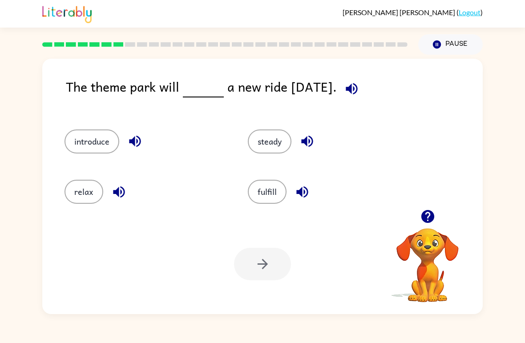
click at [278, 197] on button "fulfill" at bounding box center [267, 192] width 39 height 24
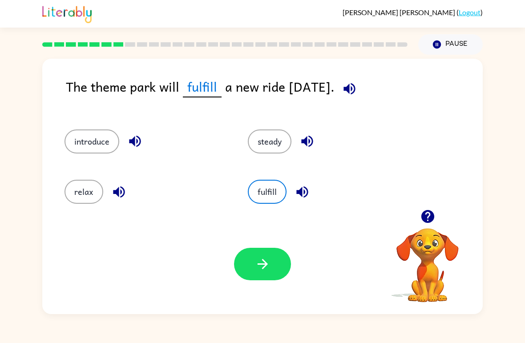
click at [269, 143] on button "steady" at bounding box center [270, 142] width 44 height 24
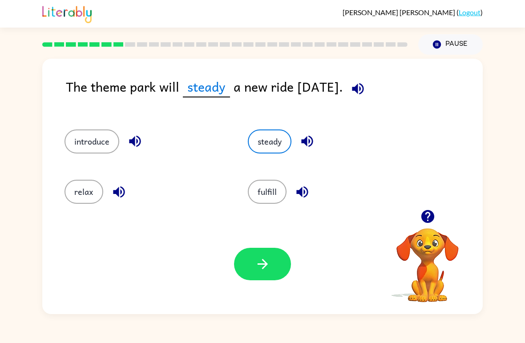
click at [92, 145] on button "introduce" at bounding box center [92, 142] width 55 height 24
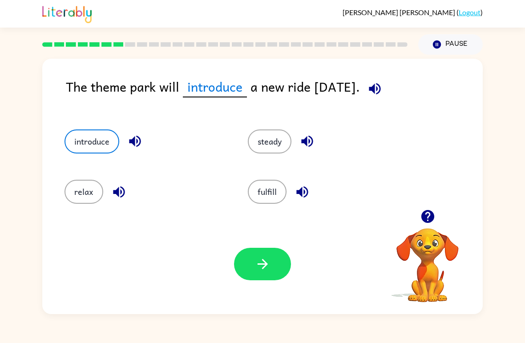
click at [269, 267] on icon "button" at bounding box center [263, 264] width 16 height 16
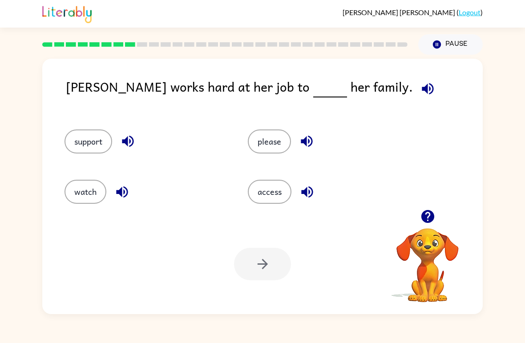
click at [67, 144] on button "support" at bounding box center [89, 142] width 48 height 24
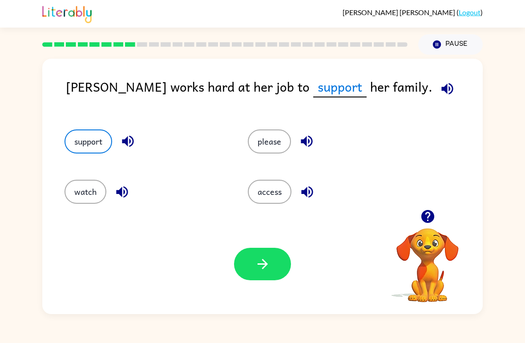
click at [258, 269] on icon "button" at bounding box center [263, 264] width 16 height 16
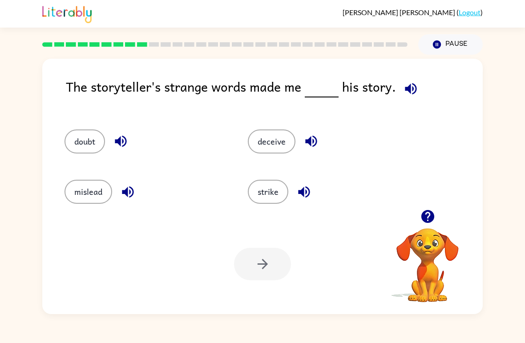
click at [266, 145] on button "deceive" at bounding box center [272, 142] width 48 height 24
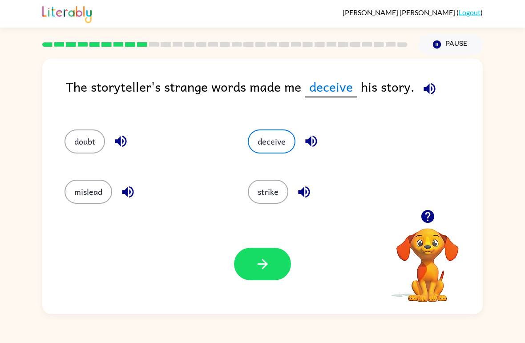
click at [247, 285] on div "Your browser must support playing .mp4 files to use Literably. Please try using…" at bounding box center [262, 264] width 441 height 100
click at [264, 268] on icon "button" at bounding box center [262, 264] width 10 height 10
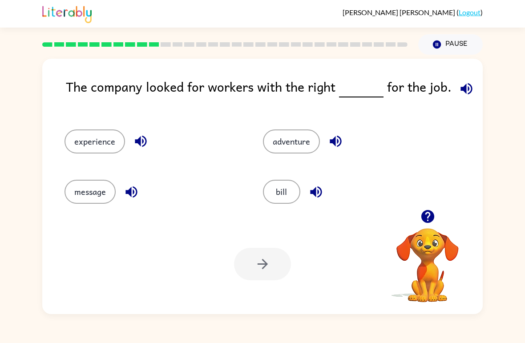
click at [98, 144] on button "experience" at bounding box center [95, 142] width 61 height 24
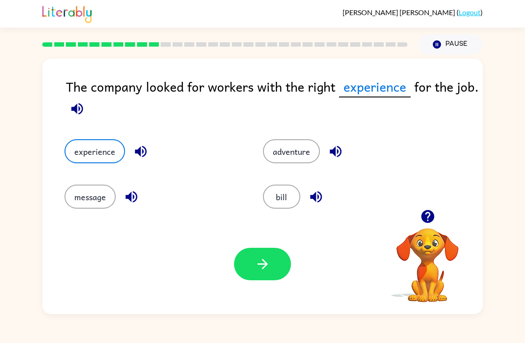
click at [250, 266] on button "button" at bounding box center [262, 264] width 57 height 32
click at [514, 218] on div "The company looked for workers with the right experience for the job. experienc…" at bounding box center [262, 184] width 525 height 259
click at [414, 150] on div "adventure" at bounding box center [352, 151] width 178 height 24
click at [408, 304] on div "Your browser must support playing .mp4 files to use Literably. Please try using…" at bounding box center [427, 259] width 89 height 89
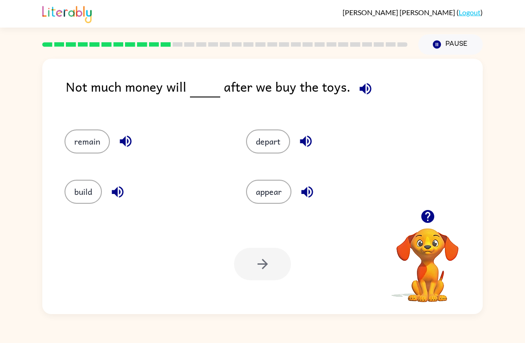
click at [74, 139] on button "remain" at bounding box center [87, 142] width 45 height 24
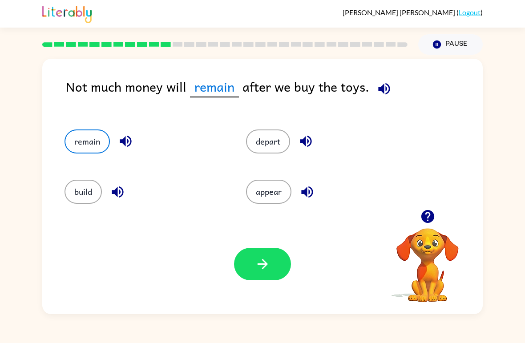
click at [260, 276] on button "button" at bounding box center [262, 264] width 57 height 32
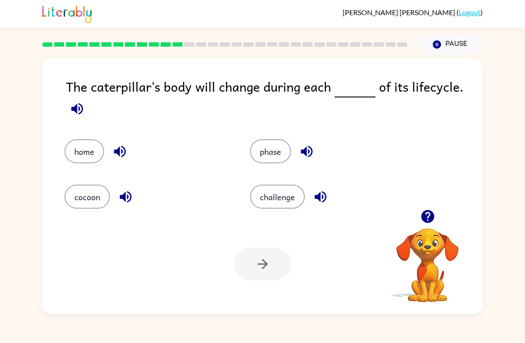
click at [275, 145] on button "phase" at bounding box center [270, 151] width 41 height 24
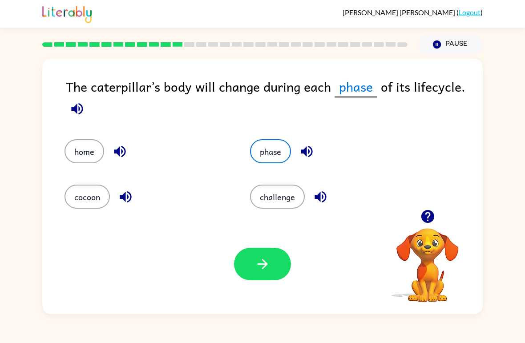
click at [263, 265] on icon "button" at bounding box center [262, 264] width 10 height 10
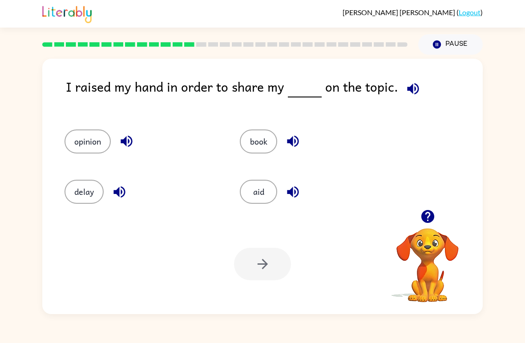
click at [86, 139] on button "opinion" at bounding box center [88, 142] width 46 height 24
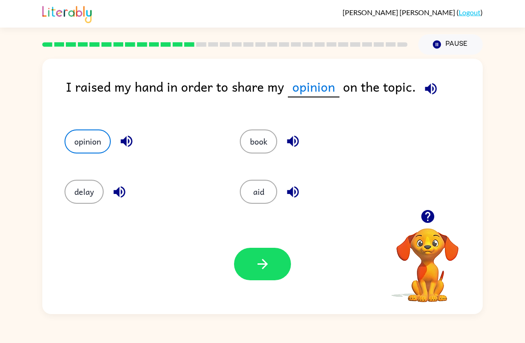
click at [269, 264] on icon "button" at bounding box center [263, 264] width 16 height 16
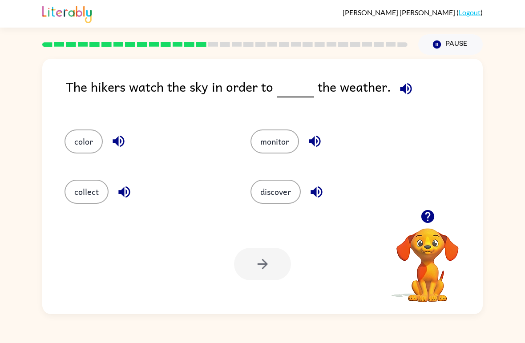
click at [268, 135] on button "monitor" at bounding box center [275, 142] width 49 height 24
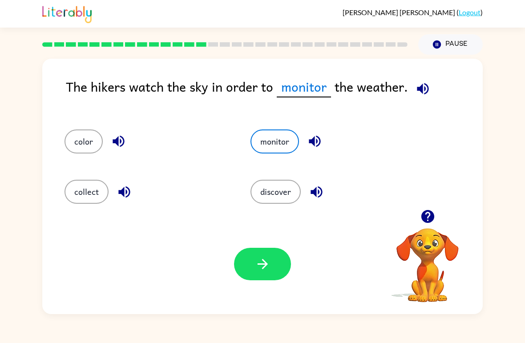
click at [274, 268] on button "button" at bounding box center [262, 264] width 57 height 32
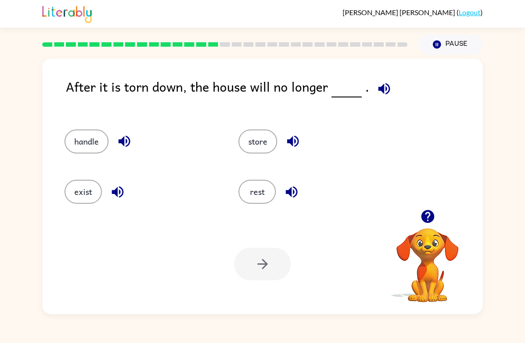
click at [72, 199] on button "exist" at bounding box center [83, 192] width 37 height 24
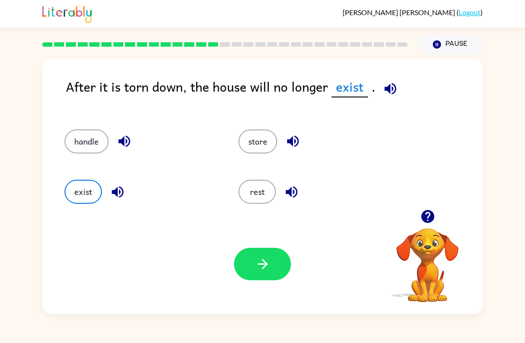
click at [257, 260] on icon "button" at bounding box center [263, 264] width 16 height 16
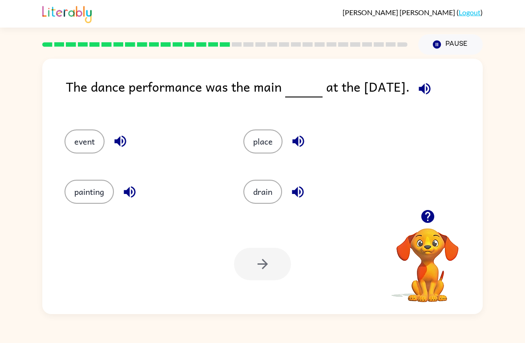
click at [261, 144] on button "place" at bounding box center [262, 142] width 39 height 24
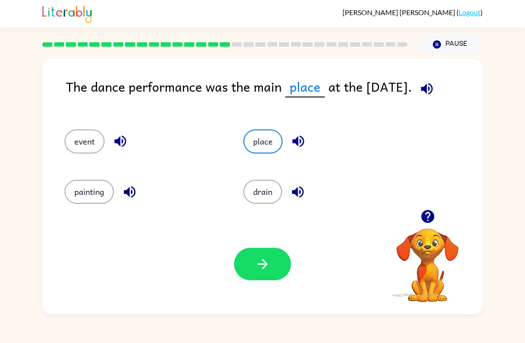
click at [247, 266] on button "button" at bounding box center [262, 264] width 57 height 32
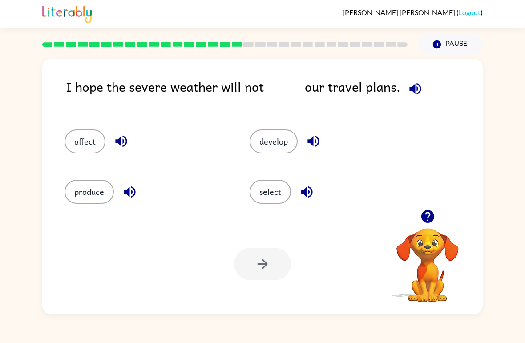
click at [68, 145] on button "affect" at bounding box center [85, 142] width 41 height 24
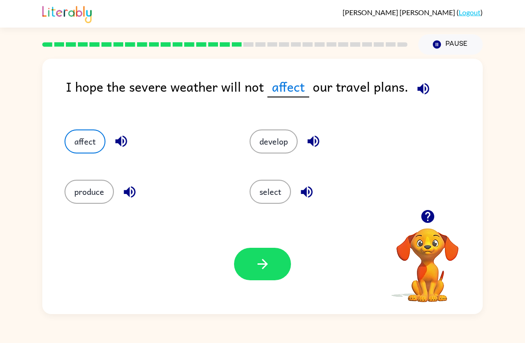
click at [259, 265] on icon "button" at bounding box center [263, 264] width 16 height 16
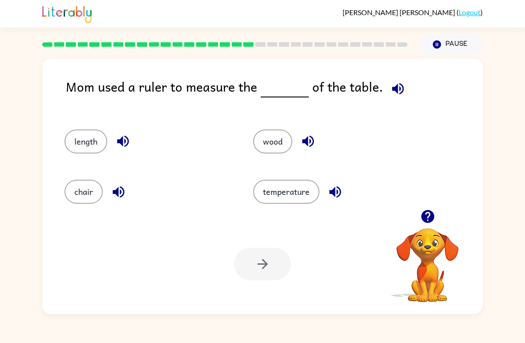
click at [87, 140] on button "length" at bounding box center [86, 142] width 43 height 24
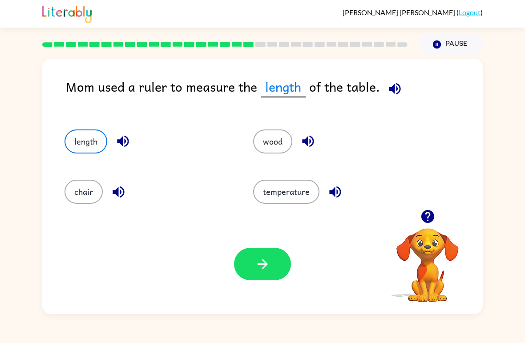
click at [236, 266] on button "button" at bounding box center [262, 264] width 57 height 32
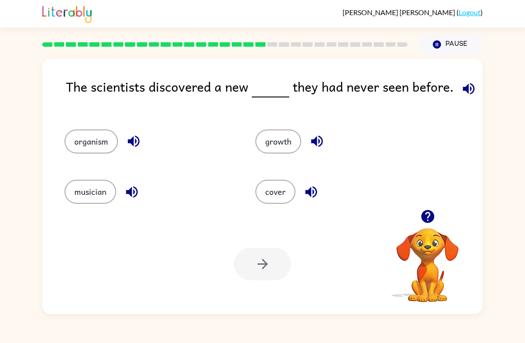
click at [288, 138] on button "growth" at bounding box center [278, 142] width 46 height 24
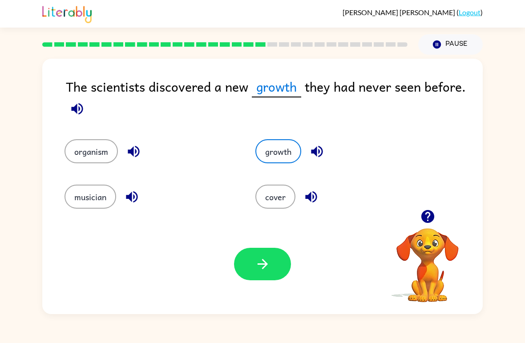
click at [93, 154] on button "organism" at bounding box center [91, 151] width 53 height 24
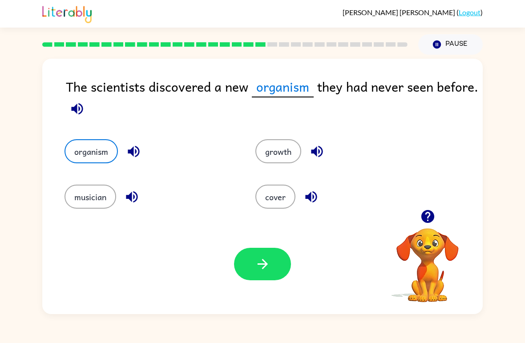
click at [272, 261] on button "button" at bounding box center [262, 264] width 57 height 32
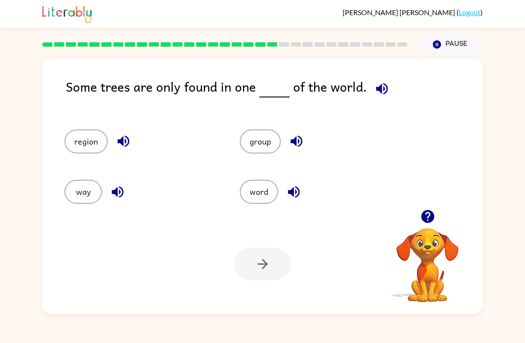
click at [92, 137] on button "region" at bounding box center [86, 142] width 43 height 24
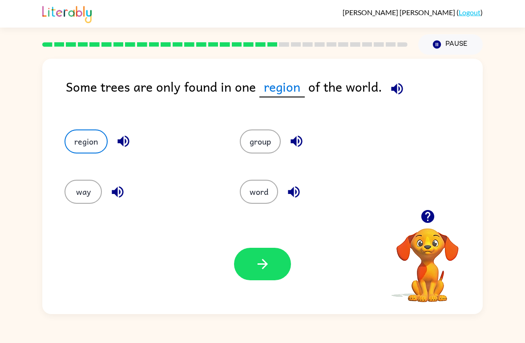
click at [263, 253] on button "button" at bounding box center [262, 264] width 57 height 32
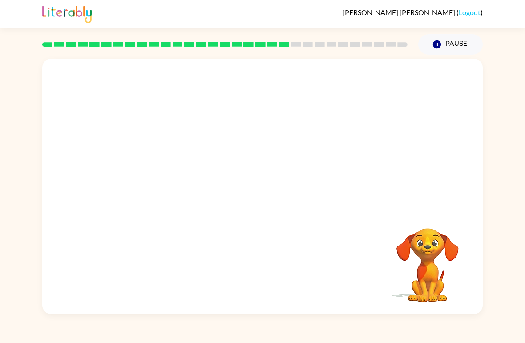
click at [186, 184] on video "Your browser must support playing .mp4 files to use Literably. Please try using…" at bounding box center [262, 134] width 441 height 151
click at [184, 179] on video "Your browser must support playing .mp4 files to use Literably. Please try using…" at bounding box center [262, 134] width 441 height 151
click at [249, 202] on button "button" at bounding box center [262, 191] width 57 height 32
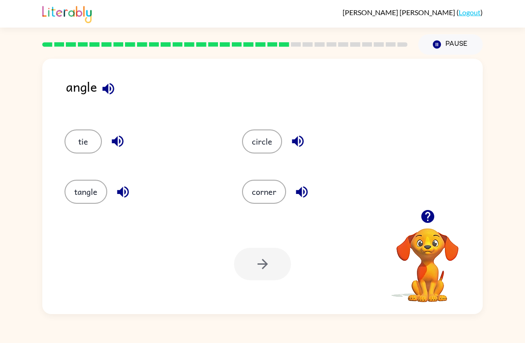
click at [485, 15] on div "[PERSON_NAME] ( Logout )" at bounding box center [262, 14] width 525 height 28
click at [485, 14] on div "[PERSON_NAME] ( Logout )" at bounding box center [262, 14] width 525 height 28
click at [479, 16] on link "Logout" at bounding box center [470, 12] width 22 height 8
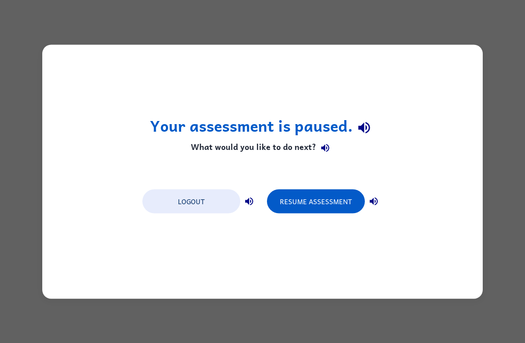
click at [336, 197] on button "Resume Assessment" at bounding box center [316, 201] width 98 height 24
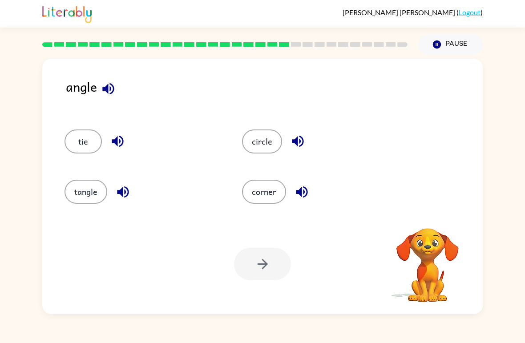
click at [481, 9] on div "[PERSON_NAME] ( Logout )" at bounding box center [413, 12] width 140 height 8
click at [479, 9] on link "Logout" at bounding box center [470, 12] width 22 height 8
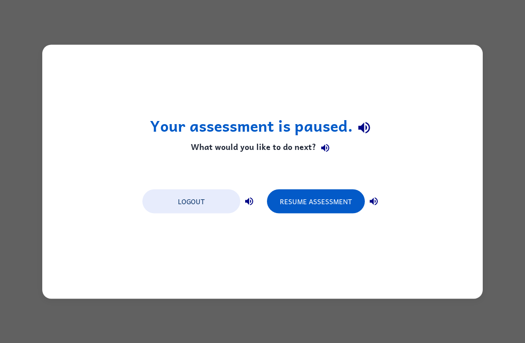
click at [219, 190] on button "Logout" at bounding box center [191, 201] width 98 height 24
